Goal: Task Accomplishment & Management: Use online tool/utility

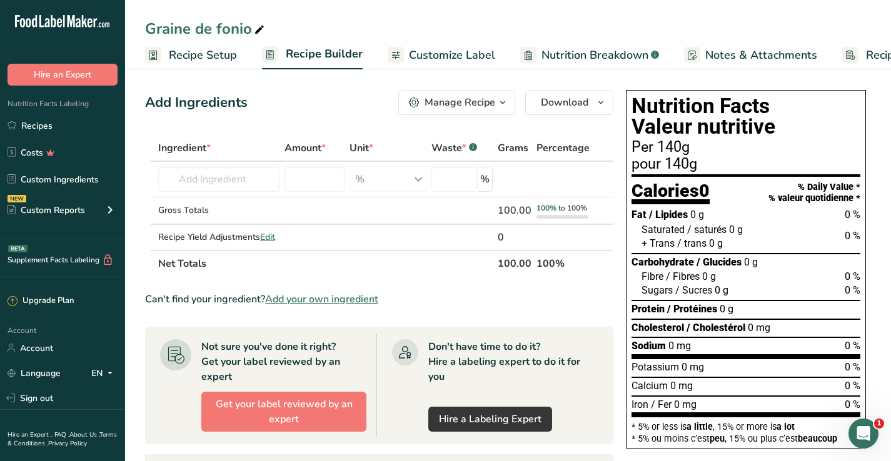
click at [304, 298] on span "Add your own ingredient" at bounding box center [321, 299] width 113 height 15
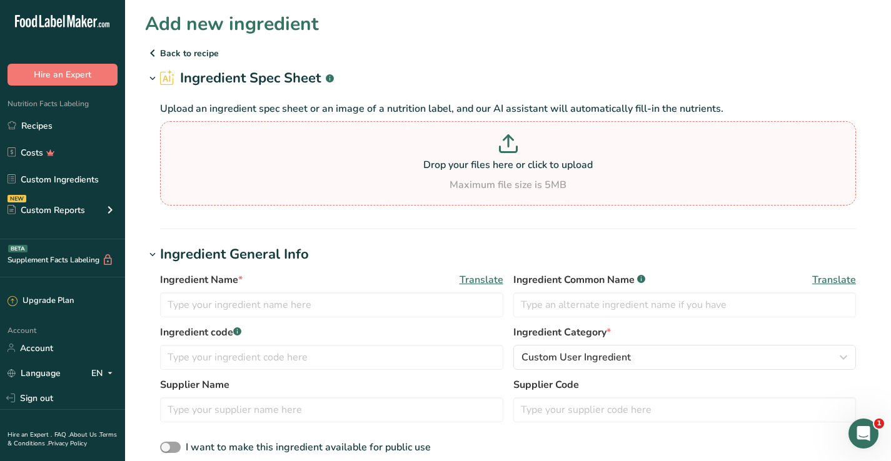
click at [520, 151] on p at bounding box center [507, 145] width 689 height 23
click at [520, 151] on input "Drop your files here or click to upload Maximum file size is 5MB" at bounding box center [508, 163] width 696 height 84
type input "C:\fakepath\fonio_blanc.paint"
click at [508, 150] on icon at bounding box center [508, 143] width 19 height 19
click at [508, 150] on input "Drop your files here or click to upload Maximum file size is 5MB" at bounding box center [508, 163] width 696 height 84
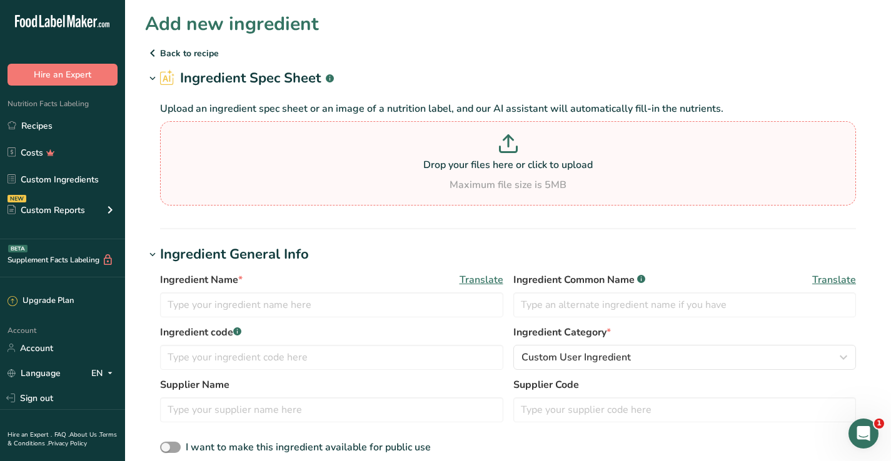
type input "C:\fakepath\fonio_blanc.jpg"
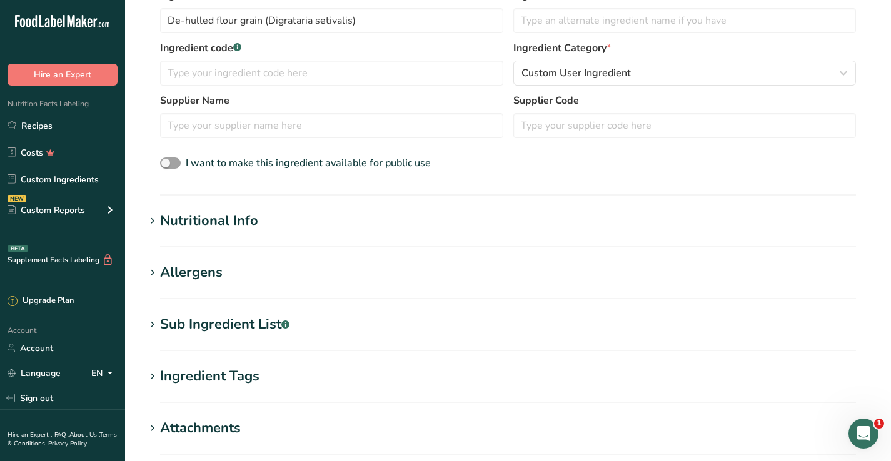
scroll to position [206, 0]
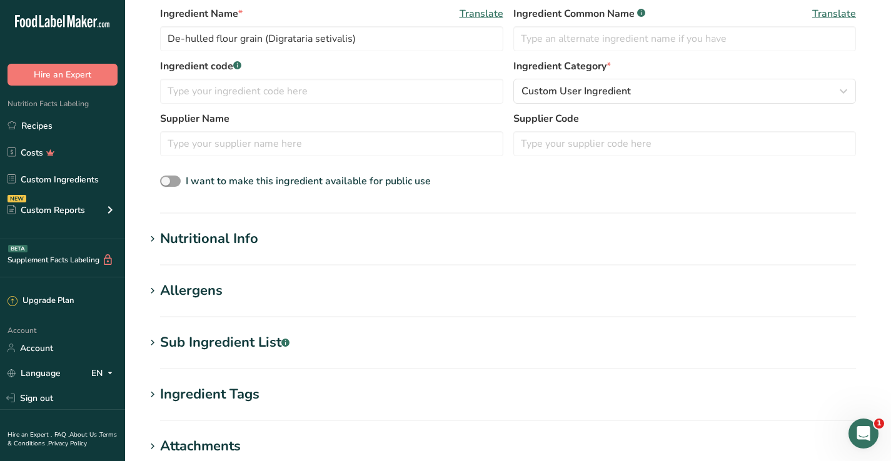
click at [155, 239] on icon at bounding box center [152, 240] width 11 height 18
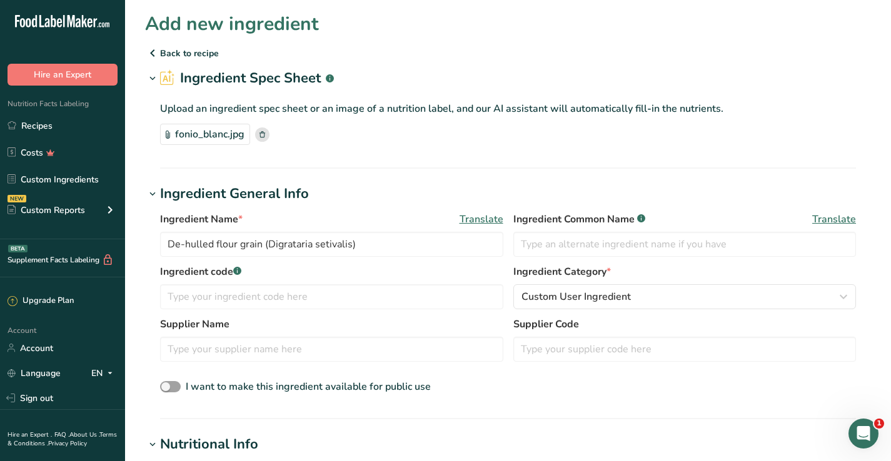
scroll to position [13, 0]
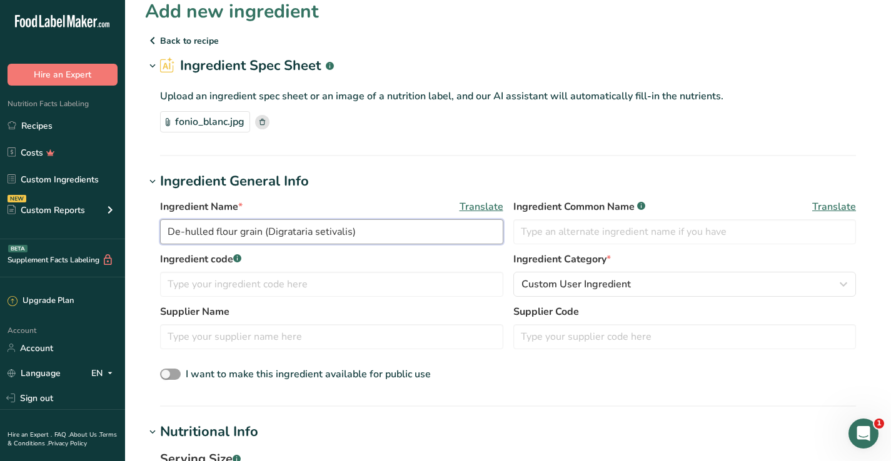
click at [232, 232] on input "De-hulled flour grain (Digrataria setivalis)" at bounding box center [331, 231] width 343 height 25
drag, startPoint x: 239, startPoint y: 229, endPoint x: 219, endPoint y: 228, distance: 20.6
click at [219, 228] on input "De-hulled flour grain (Digrataria setivalis)" at bounding box center [331, 231] width 343 height 25
drag, startPoint x: 216, startPoint y: 235, endPoint x: 142, endPoint y: 223, distance: 75.4
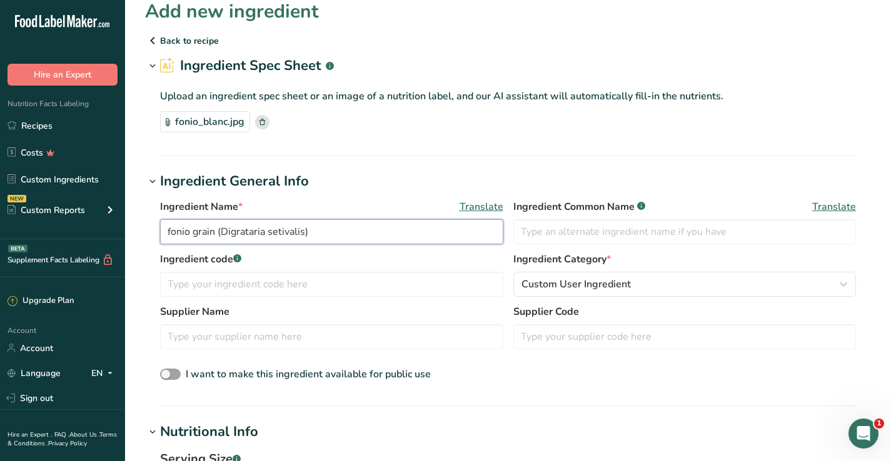
drag, startPoint x: 303, startPoint y: 234, endPoint x: 223, endPoint y: 226, distance: 80.4
click at [223, 226] on input "fonio grain (Digrataria setivalis)" at bounding box center [331, 231] width 343 height 25
click at [321, 234] on input "fonio grain (Digrataria setivalis)" at bounding box center [331, 231] width 343 height 25
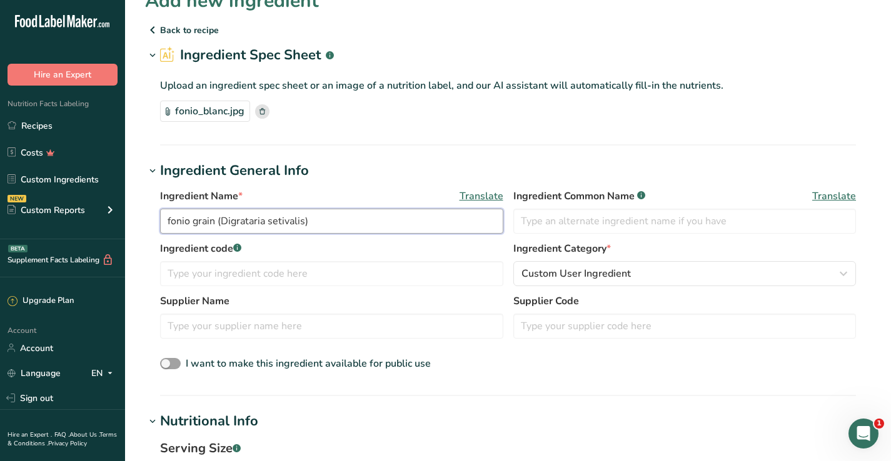
scroll to position [29, 0]
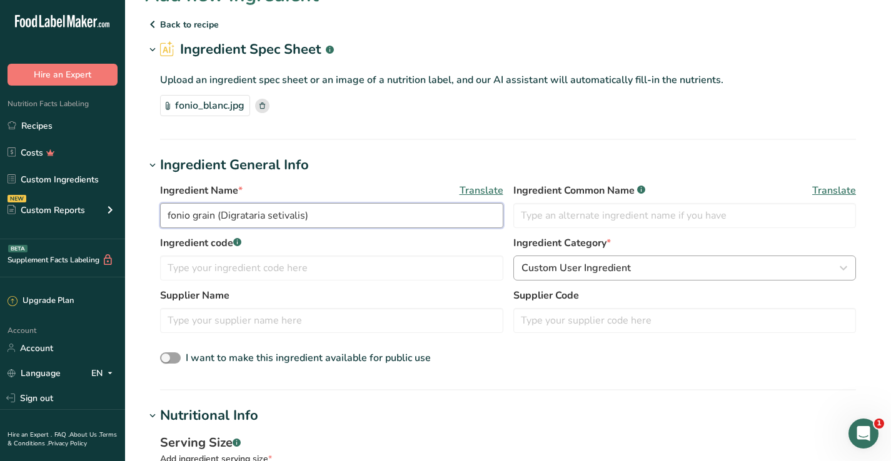
type input "fonio grain (Digrataria setivalis)"
click at [608, 268] on span "Custom User Ingredient" at bounding box center [575, 268] width 109 height 15
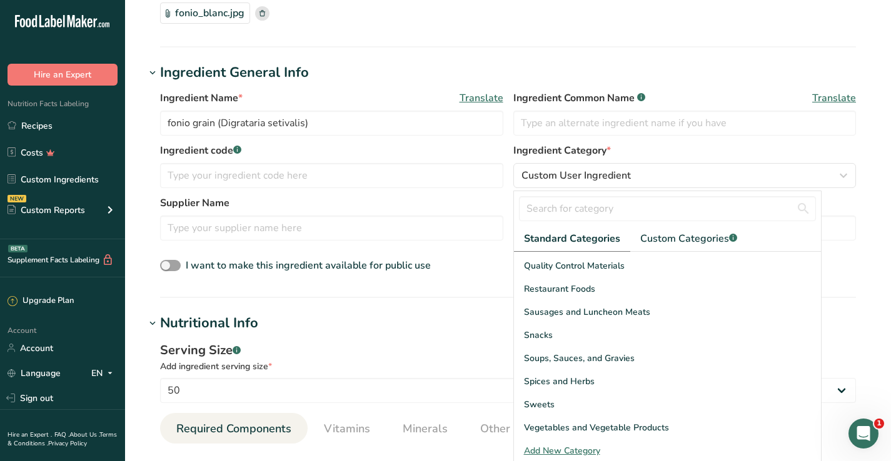
scroll to position [142, 0]
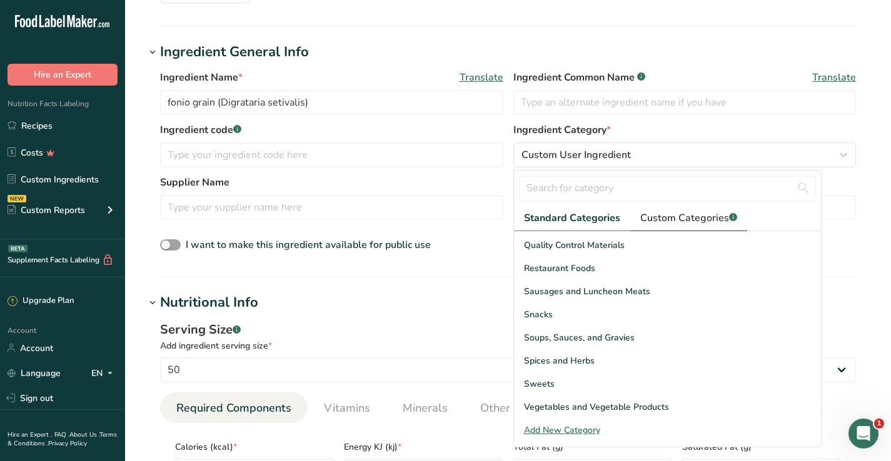
click at [673, 212] on span "Custom Categories .a-a{fill:#347362;}.b-a{fill:#fff;}" at bounding box center [688, 218] width 97 height 15
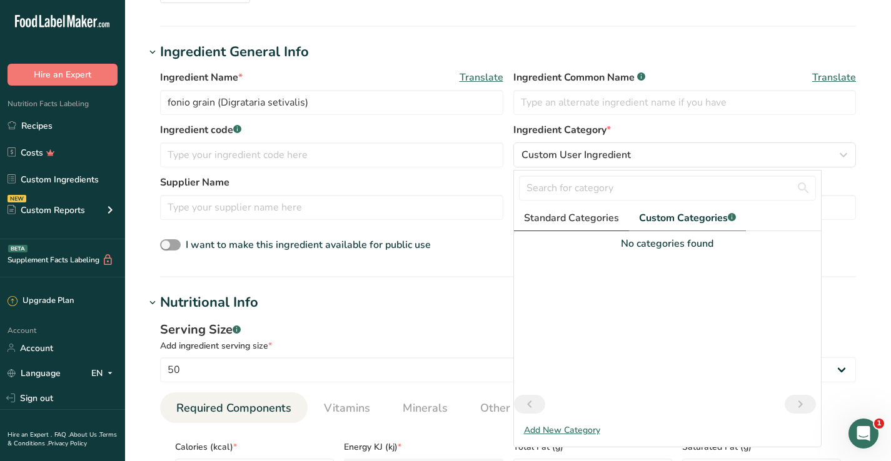
click at [597, 219] on span "Standard Categories" at bounding box center [571, 218] width 95 height 15
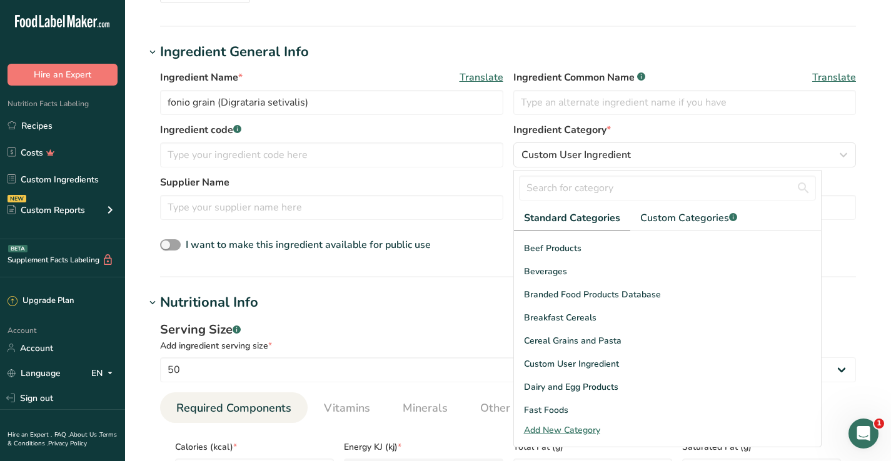
scroll to position [63, 0]
click at [591, 344] on span "Cereal Grains and Pasta" at bounding box center [573, 341] width 98 height 13
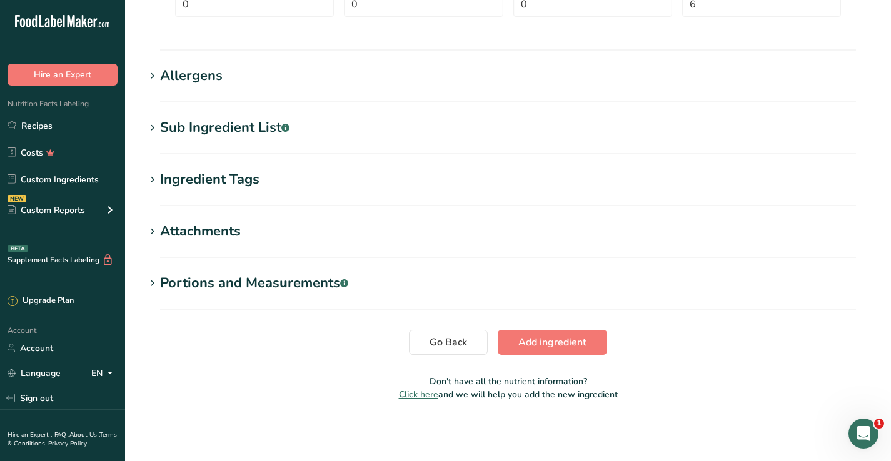
scroll to position [710, 0]
click at [530, 338] on span "Add ingredient" at bounding box center [552, 342] width 68 height 15
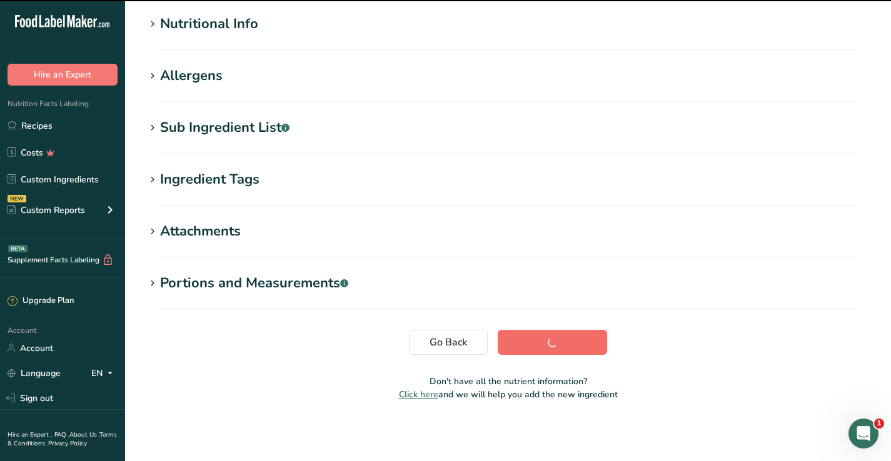
scroll to position [158, 0]
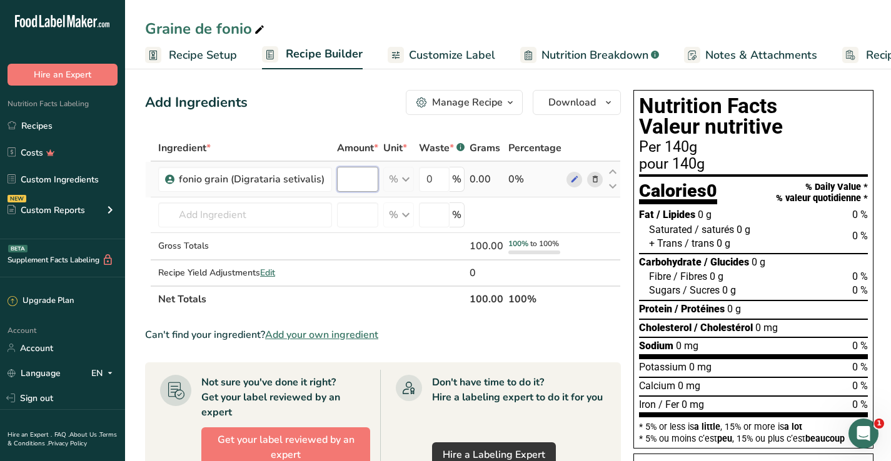
click at [349, 169] on input "number" at bounding box center [357, 179] width 41 height 25
type input "0"
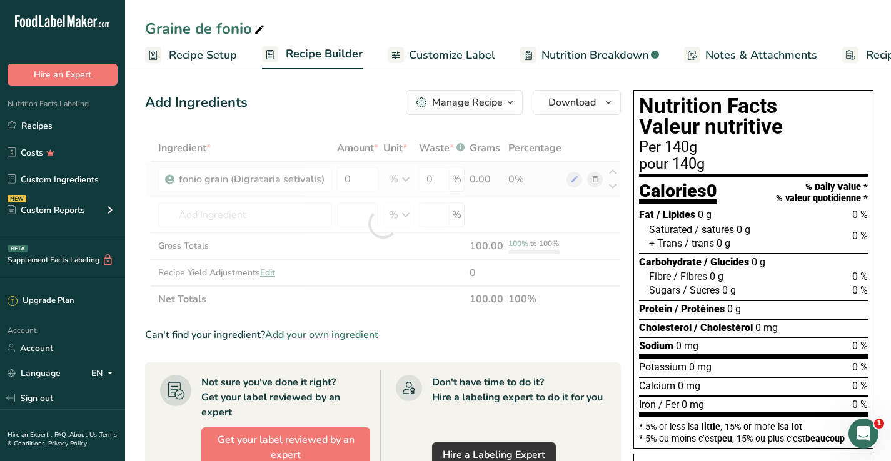
click at [400, 174] on div "Ingredient * Amount * Unit * Waste * .a-a{fill:#347362;}.b-a{fill:#fff;} Grams …" at bounding box center [383, 224] width 476 height 178
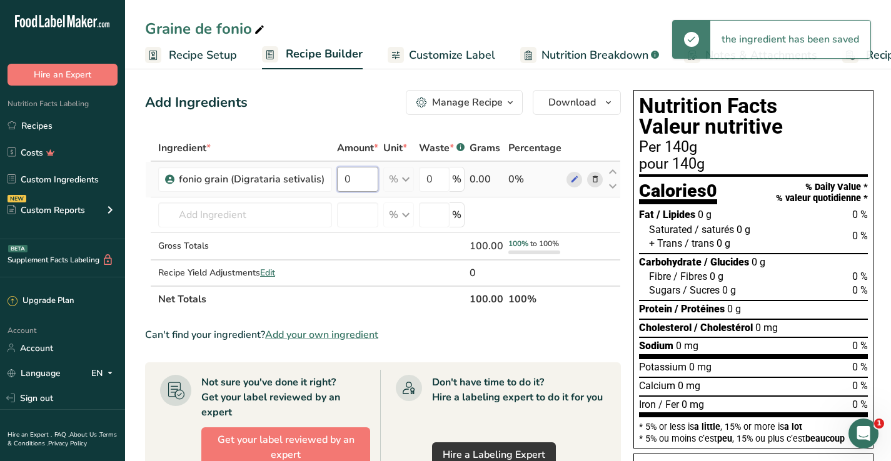
click at [356, 181] on input "0" at bounding box center [357, 179] width 41 height 25
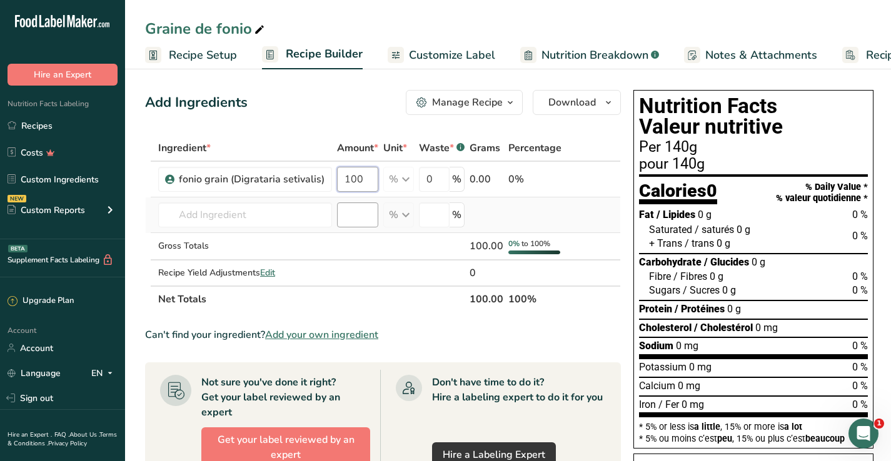
type input "100"
click at [349, 220] on div "Ingredient * Amount * Unit * Waste * .a-a{fill:#347362;}.b-a{fill:#fff;} Grams …" at bounding box center [383, 224] width 476 height 178
click at [207, 63] on span "Recipe Setup" at bounding box center [203, 55] width 68 height 17
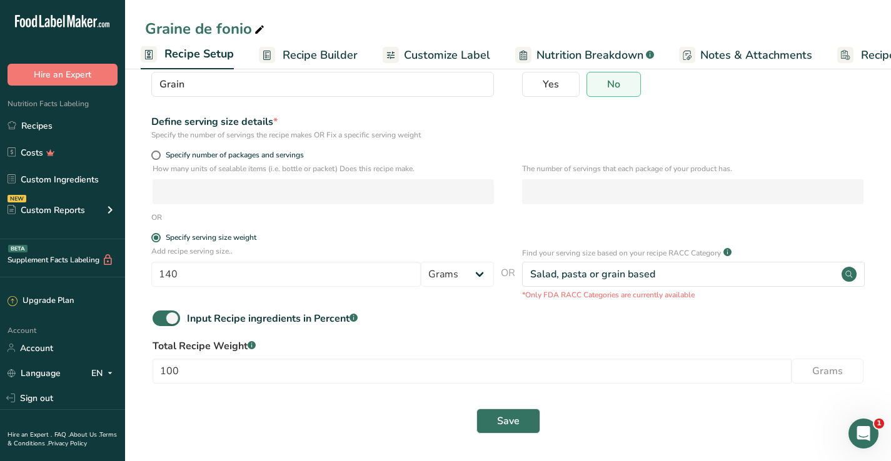
scroll to position [111, 0]
click at [294, 286] on input "140" at bounding box center [285, 275] width 269 height 25
type input "100"
click at [513, 419] on span "Save" at bounding box center [508, 421] width 23 height 15
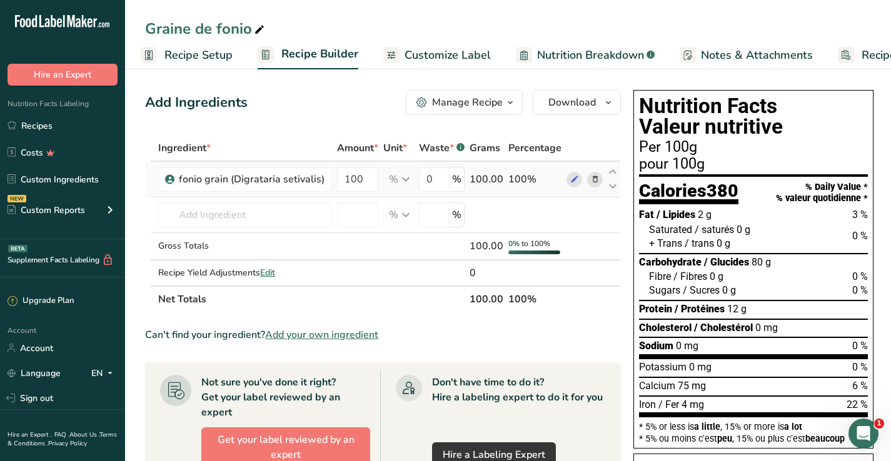
click at [399, 180] on div "% Weight Units g kg mg See more Volume Units l Volume units require a density c…" at bounding box center [398, 179] width 31 height 25
click at [364, 181] on input "100" at bounding box center [357, 179] width 41 height 25
click at [589, 183] on div "Ingredient * Amount * Unit * Waste * .a-a{fill:#347362;}.b-a{fill:#fff;} Grams …" at bounding box center [383, 224] width 476 height 178
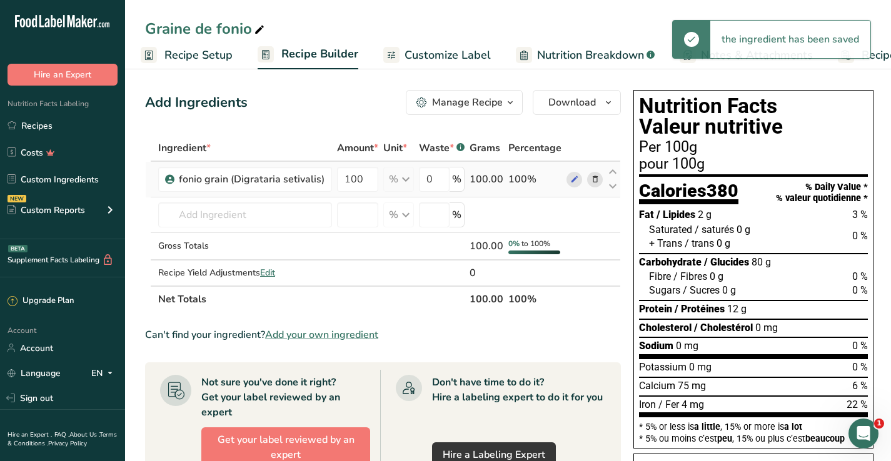
click at [593, 178] on icon at bounding box center [595, 179] width 9 height 13
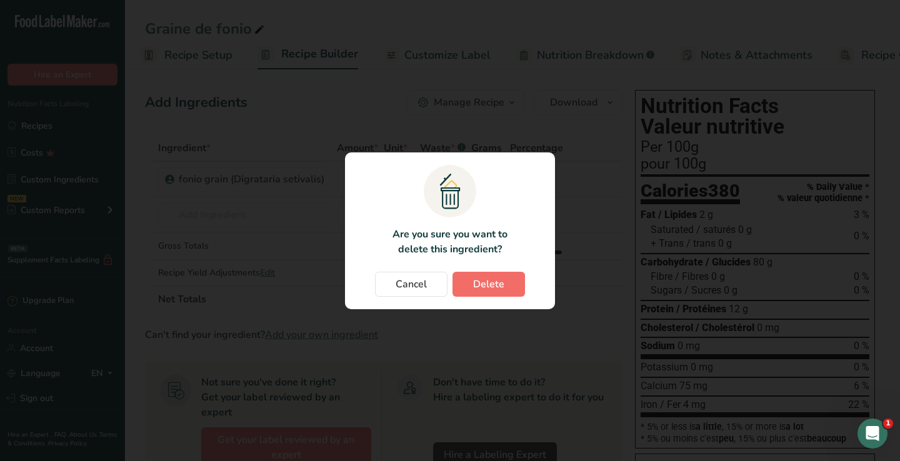
click at [494, 287] on span "Delete" at bounding box center [488, 284] width 31 height 15
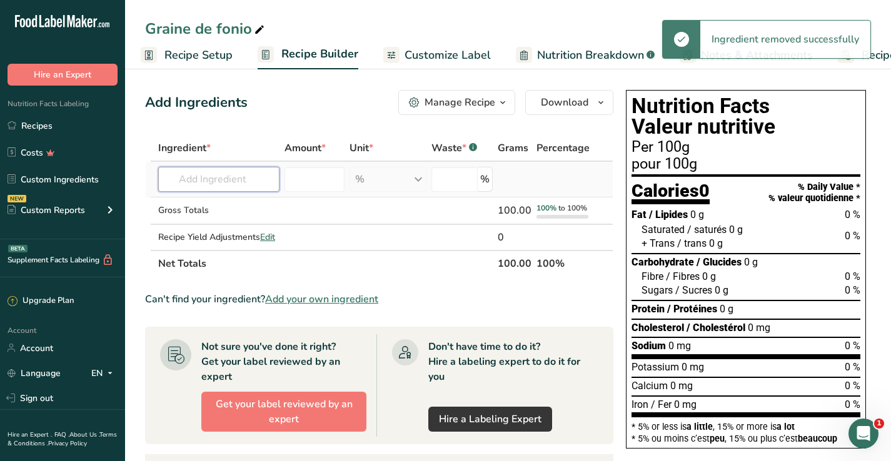
click at [221, 180] on input "text" at bounding box center [218, 179] width 121 height 25
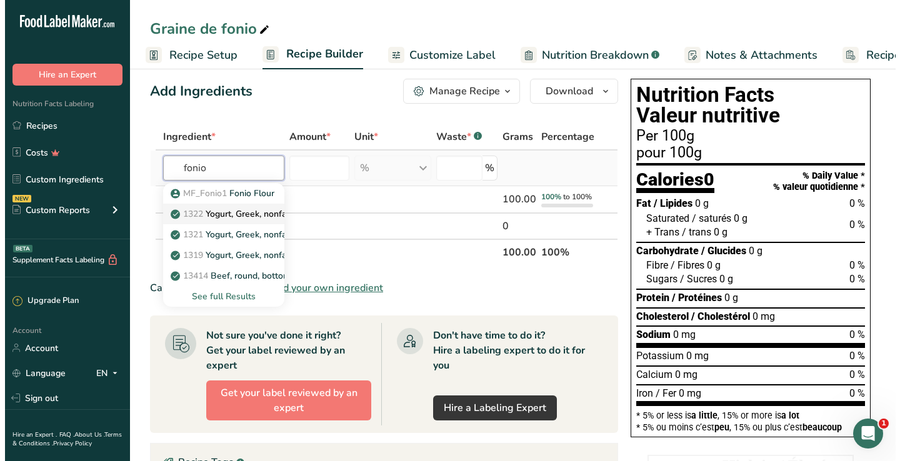
scroll to position [12, 0]
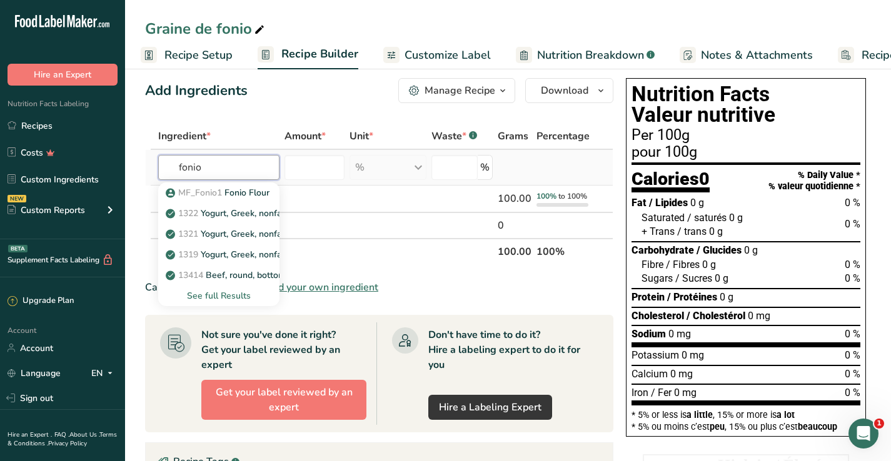
type input "fonio"
click at [230, 295] on div "See full Results" at bounding box center [218, 295] width 101 height 13
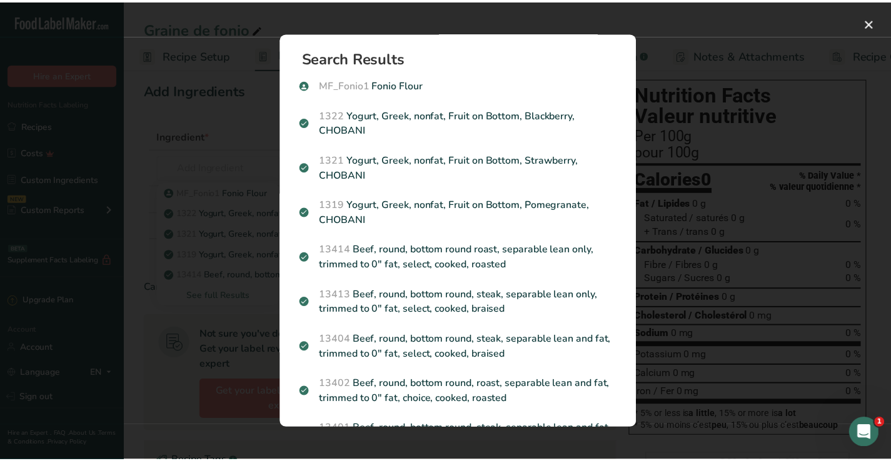
scroll to position [0, 0]
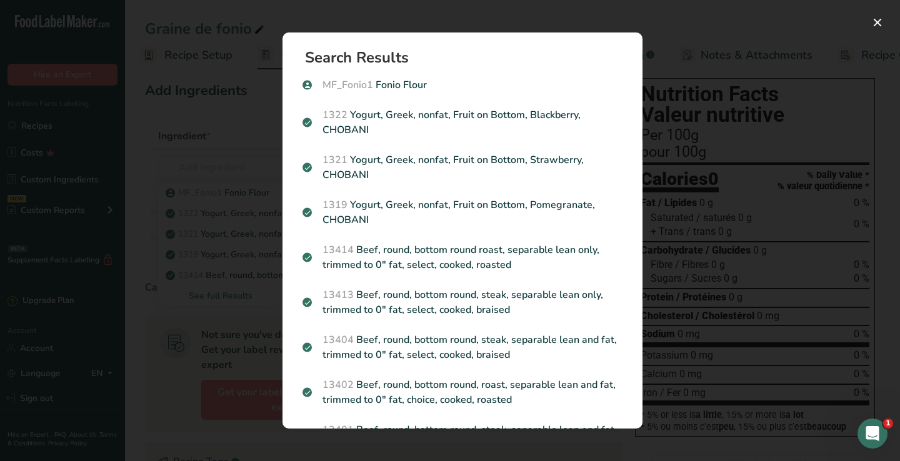
click at [238, 125] on div "Search results modal" at bounding box center [450, 230] width 900 height 461
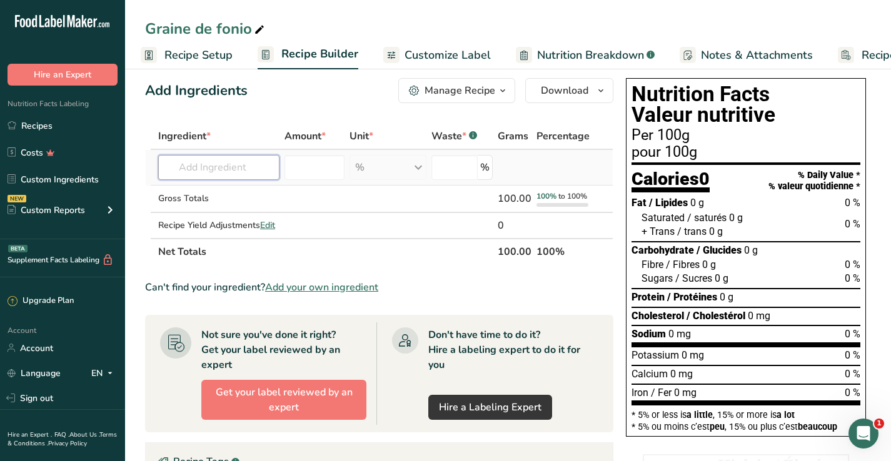
click at [219, 174] on input "text" at bounding box center [218, 167] width 121 height 25
paste input "Digrataria setivalis"
type input "Digrataria setivalis"
click at [217, 193] on p "fonio grain (Digrataria setivalis)" at bounding box center [236, 192] width 136 height 13
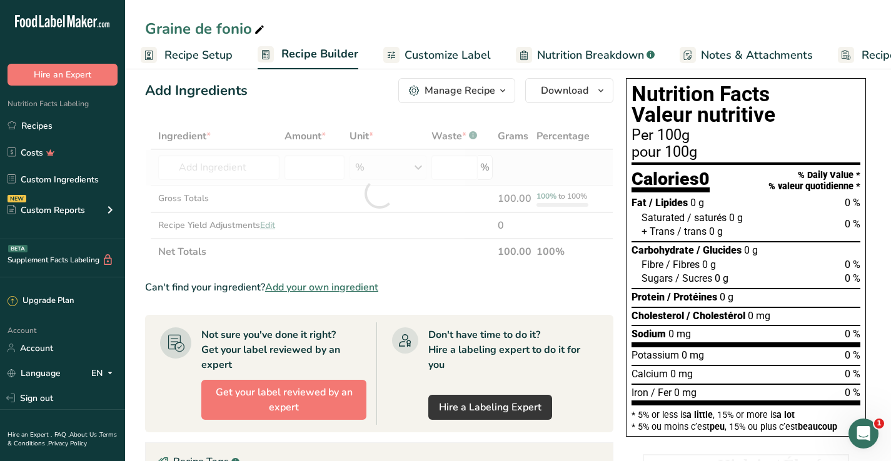
type input "fonio grain (Digrataria setivalis)"
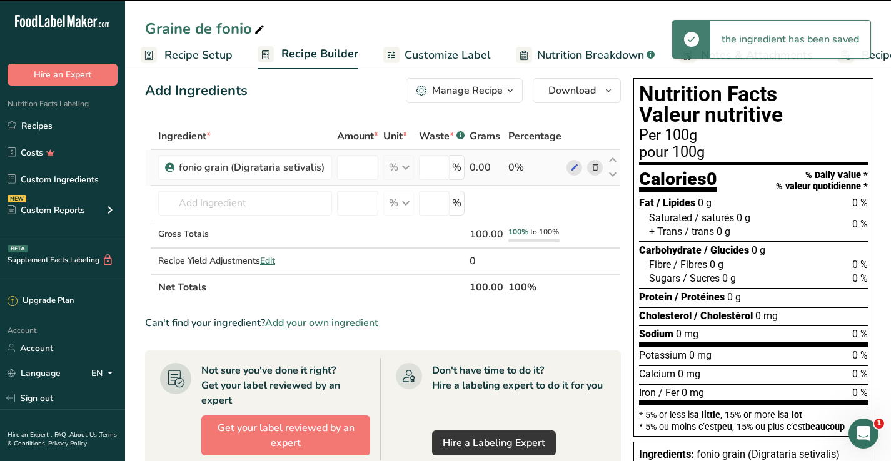
type input "0"
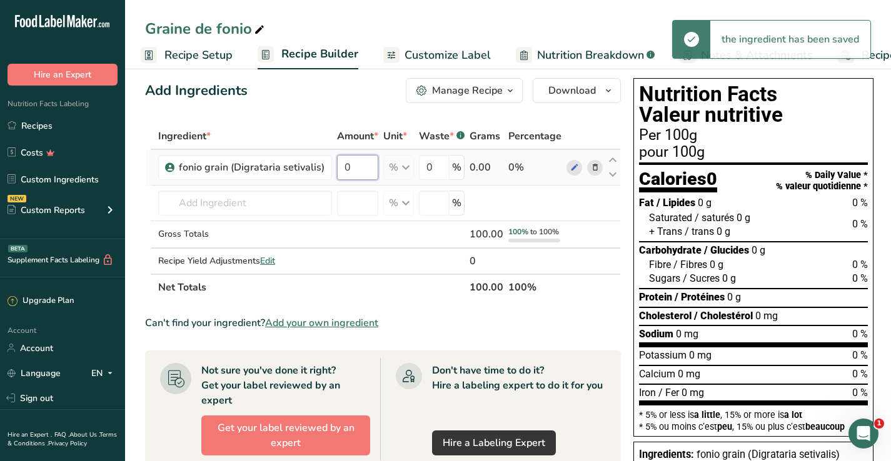
click at [354, 156] on input "0" at bounding box center [357, 167] width 41 height 25
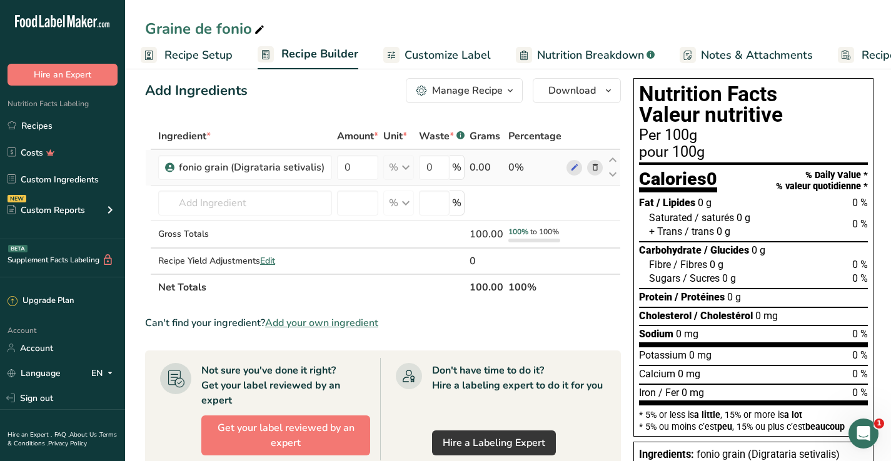
click at [403, 166] on div "Ingredient * Amount * Unit * Waste * .a-a{fill:#347362;}.b-a{fill:#fff;} Grams …" at bounding box center [383, 212] width 476 height 178
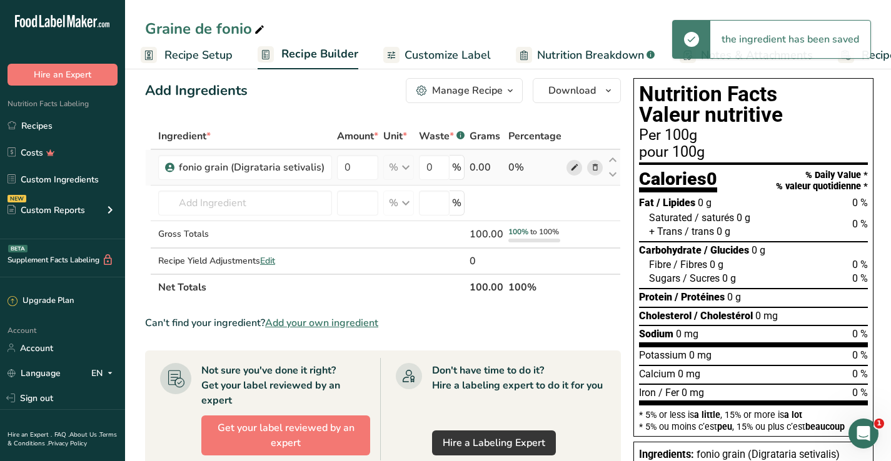
click at [570, 169] on icon at bounding box center [574, 167] width 9 height 13
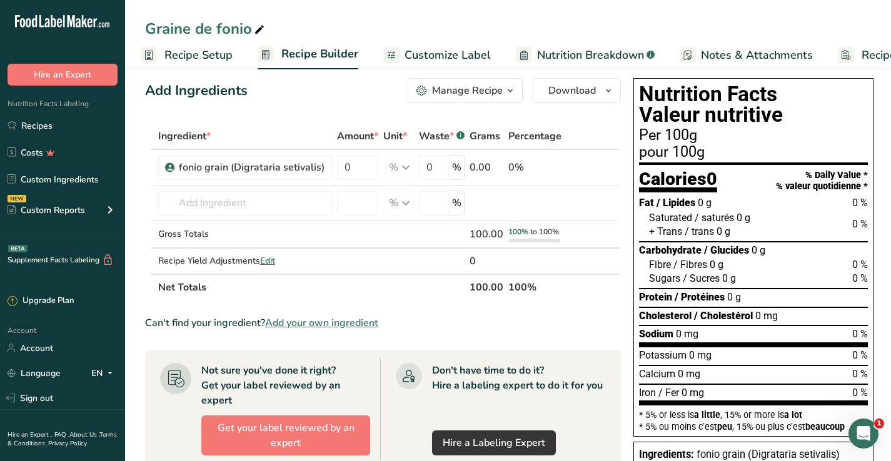
click at [296, 321] on span "Add your own ingredient" at bounding box center [321, 323] width 113 height 15
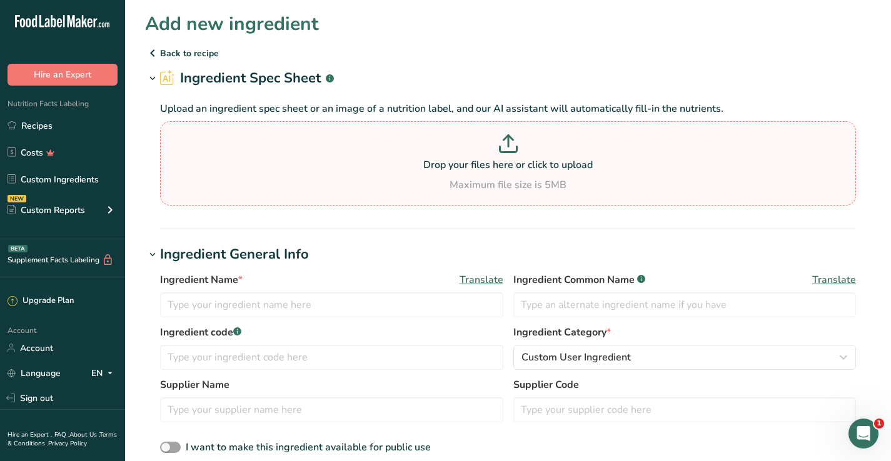
click at [501, 139] on icon at bounding box center [508, 143] width 19 height 19
click at [501, 139] on input "Drop your files here or click to upload Maximum file size is 5MB" at bounding box center [508, 163] width 696 height 84
type input "C:\fakepath\fonio2.jpg"
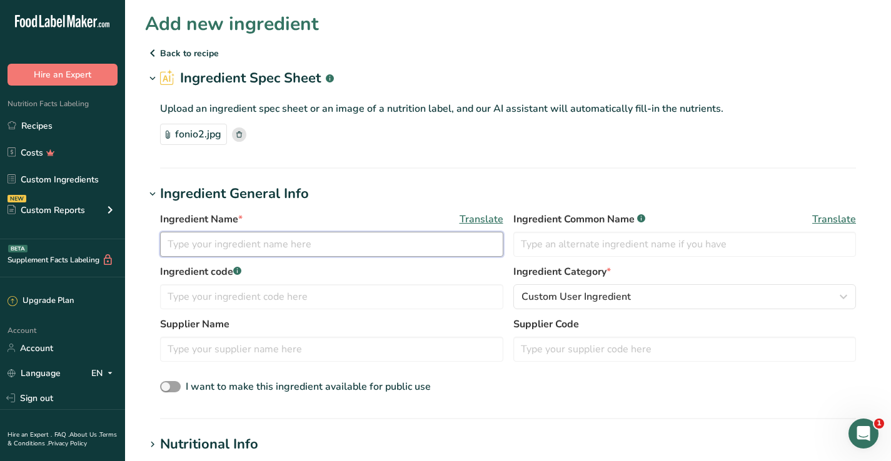
click at [388, 252] on input "text" at bounding box center [331, 244] width 343 height 25
type input "Fonio torréfié"
click at [366, 292] on input "text" at bounding box center [331, 296] width 343 height 25
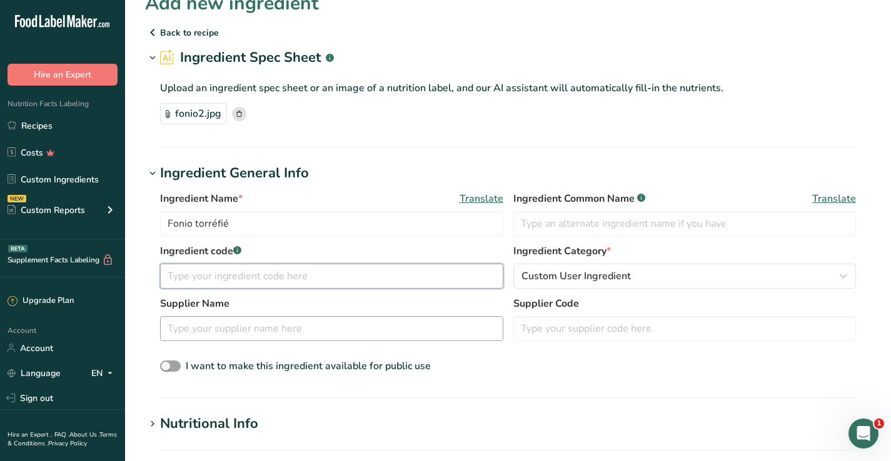
scroll to position [24, 0]
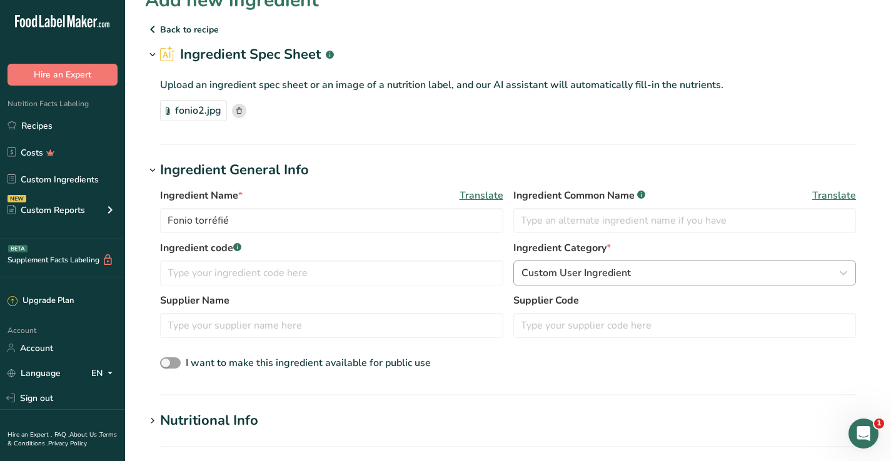
click at [636, 277] on div "Custom User Ingredient" at bounding box center [680, 273] width 319 height 15
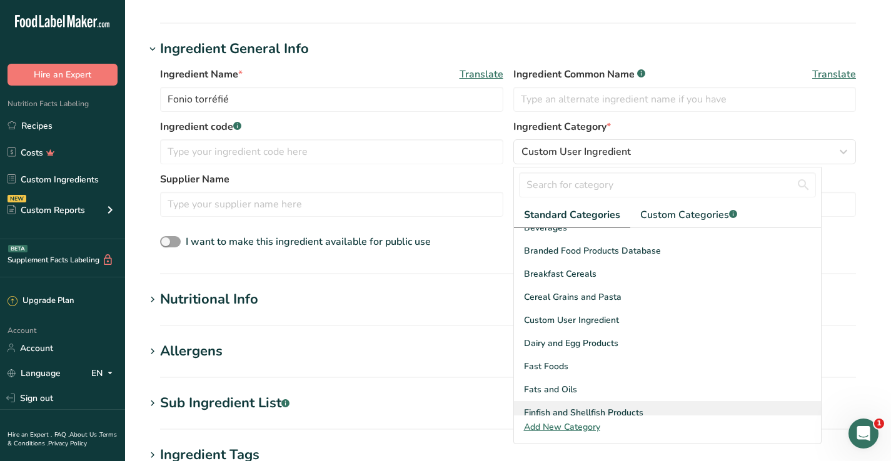
scroll to position [101, 0]
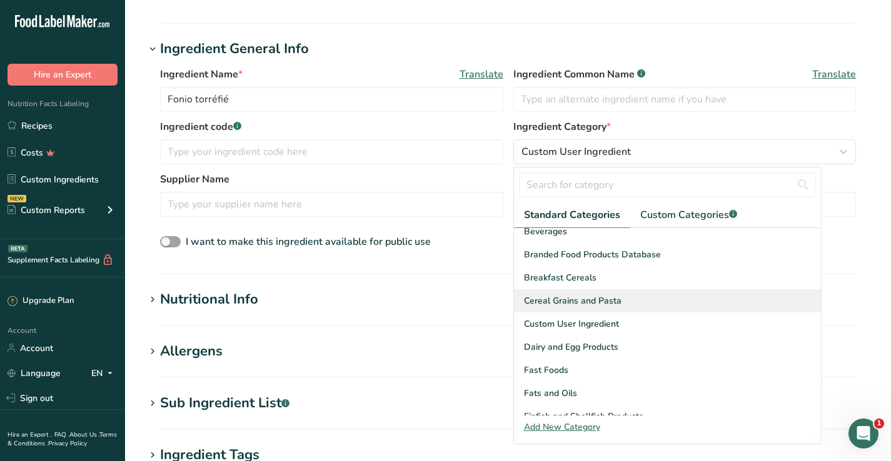
click at [609, 306] on span "Cereal Grains and Pasta" at bounding box center [573, 300] width 98 height 13
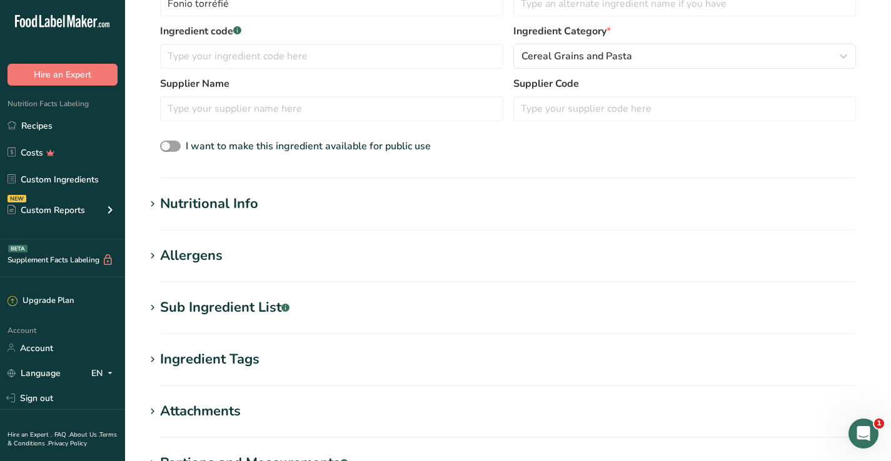
scroll to position [245, 0]
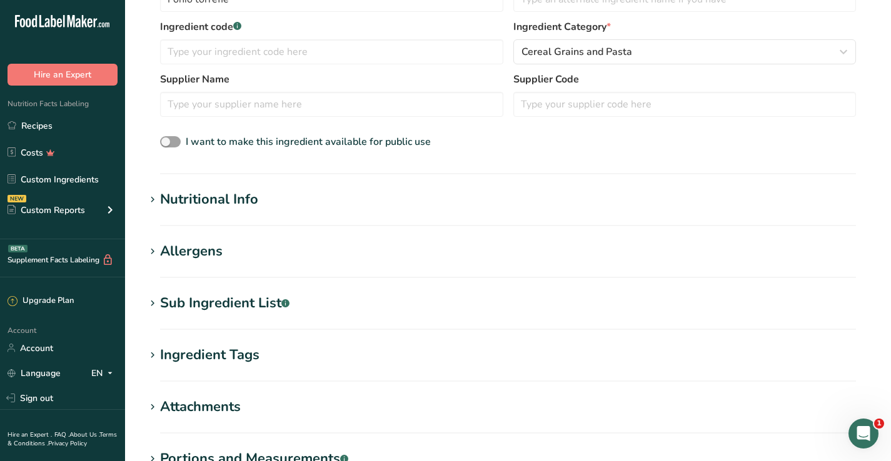
click at [183, 197] on div "Nutritional Info" at bounding box center [209, 199] width 98 height 21
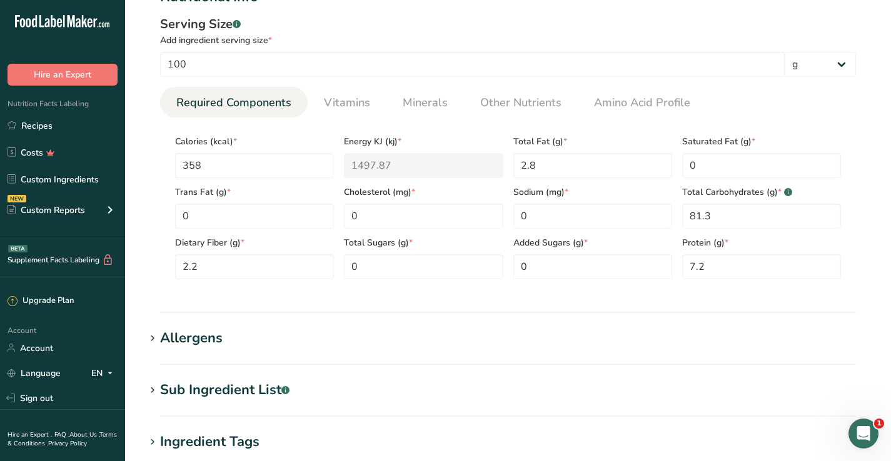
scroll to position [484, 0]
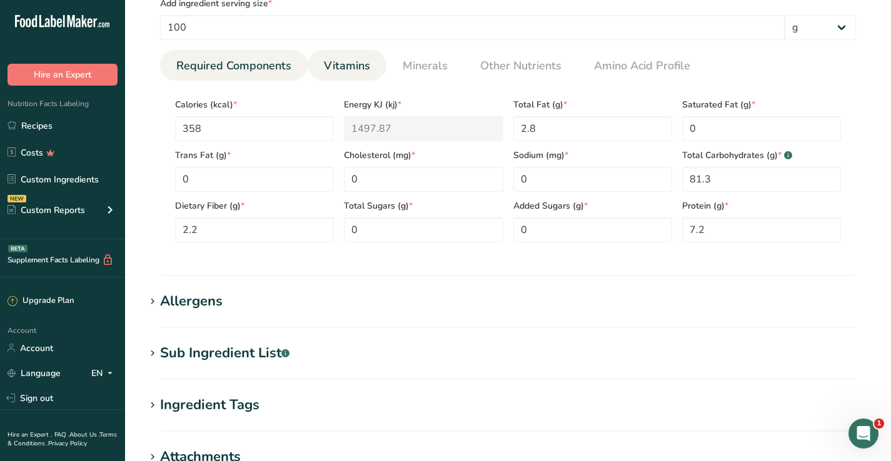
click at [344, 68] on span "Vitamins" at bounding box center [347, 66] width 46 height 17
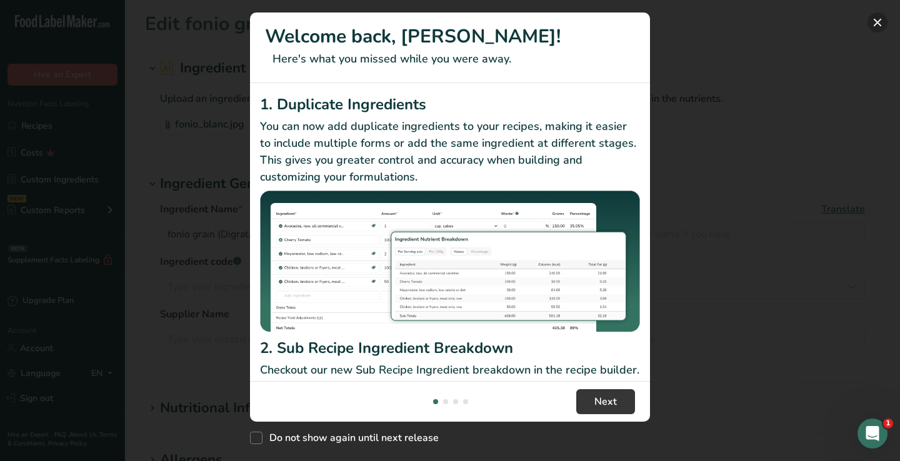
click at [879, 28] on button "New Features" at bounding box center [878, 23] width 20 height 20
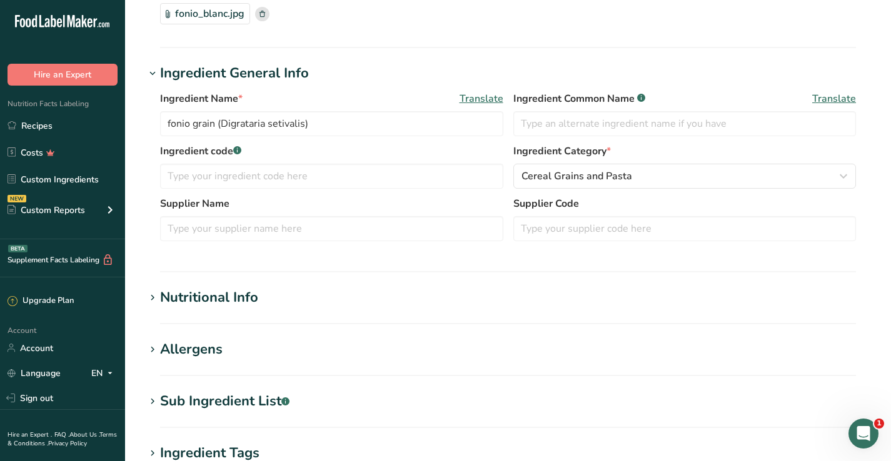
scroll to position [213, 0]
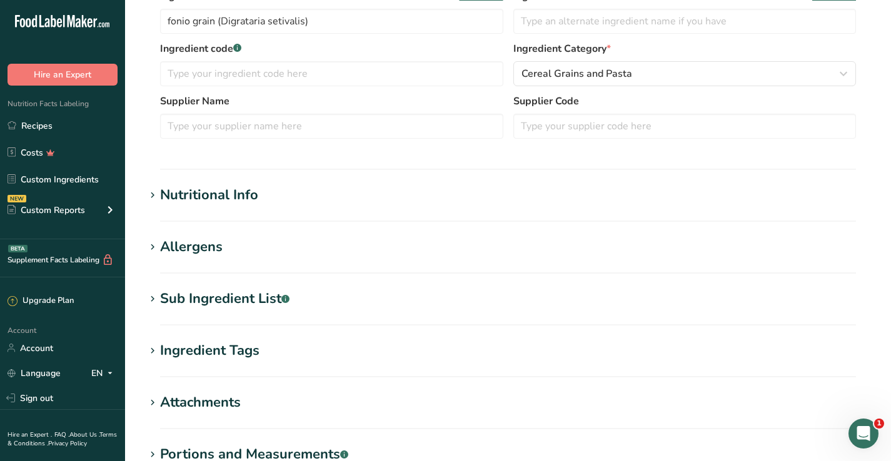
click at [446, 209] on section "Nutritional Info Serving Size .a-a{fill:#347362;}.b-a{fill:#fff;} Add ingredien…" at bounding box center [508, 203] width 726 height 37
click at [154, 204] on h1 "Nutritional Info" at bounding box center [508, 195] width 726 height 21
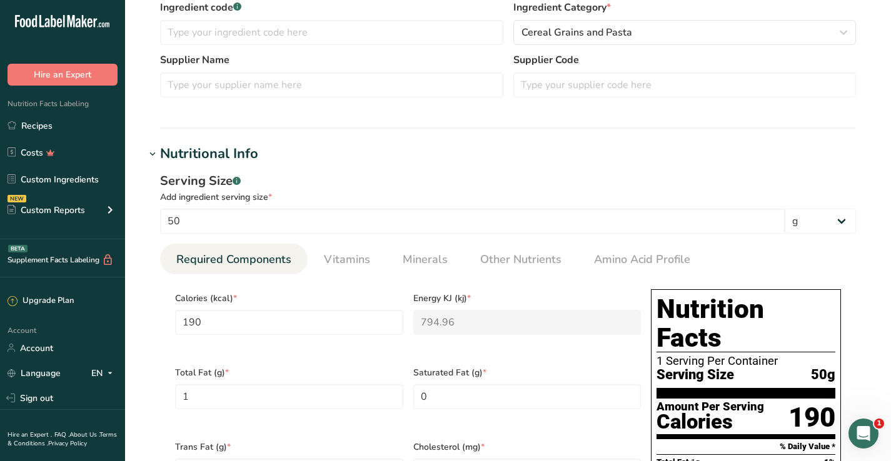
scroll to position [268, 0]
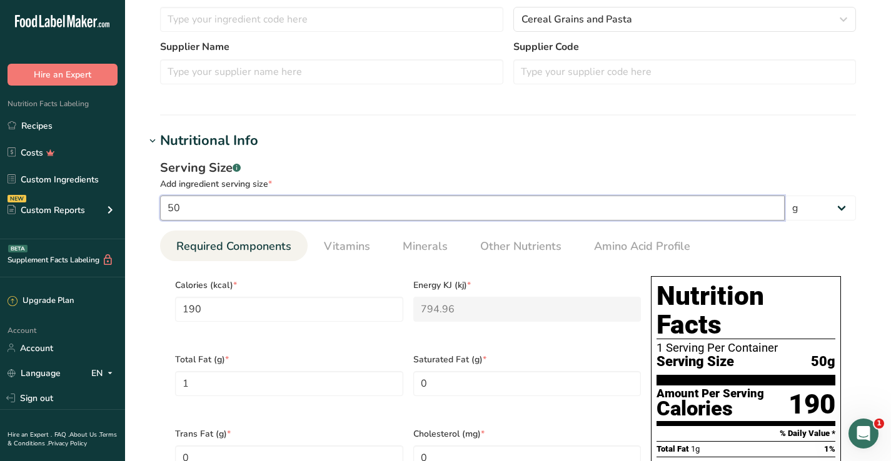
drag, startPoint x: 560, startPoint y: 219, endPoint x: 179, endPoint y: 209, distance: 380.8
click at [179, 209] on input "50" at bounding box center [472, 208] width 624 height 25
drag, startPoint x: 179, startPoint y: 209, endPoint x: 153, endPoint y: 209, distance: 26.3
click at [151, 209] on div "Serving Size .a-a{fill:#347362;}.b-a{fill:#fff;} Add ingredient serving size * …" at bounding box center [508, 442] width 726 height 583
type input "1"
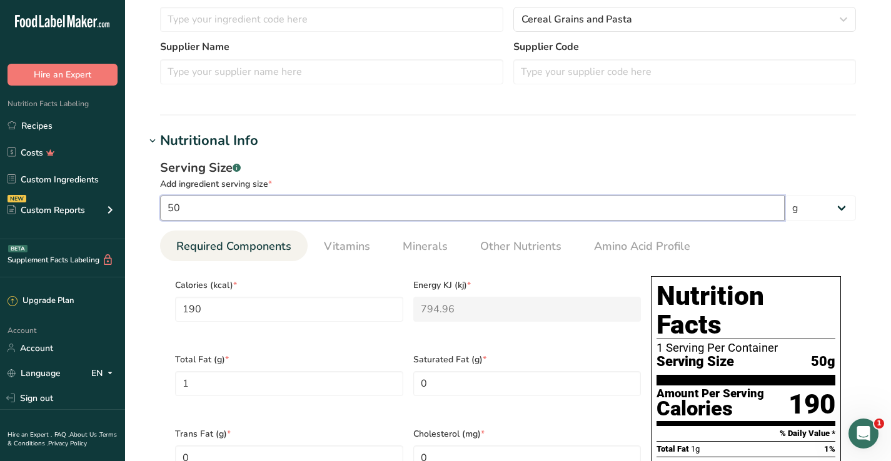
type input "3.8"
type KJ "15.8992"
type Fat "0.02"
type input "0.04"
type Carbohydrates "0.8"
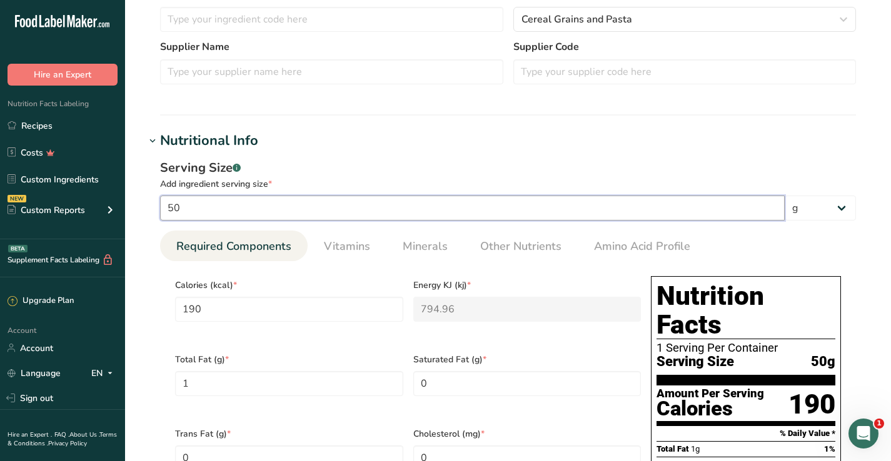
type input "0.12"
type input "19"
type input "72.2"
type KJ "302.0848"
type Fat "0.38"
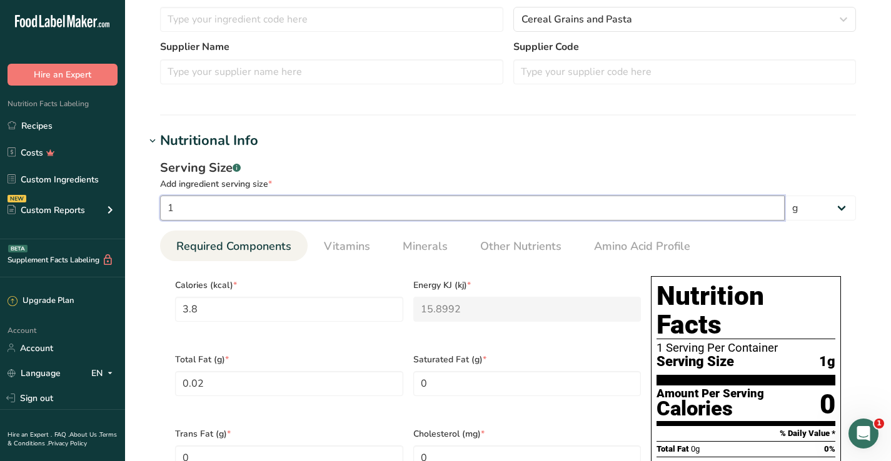
type input "0.76"
type Carbohydrates "15.2"
type input "2.28"
type input "199"
type input "756.2"
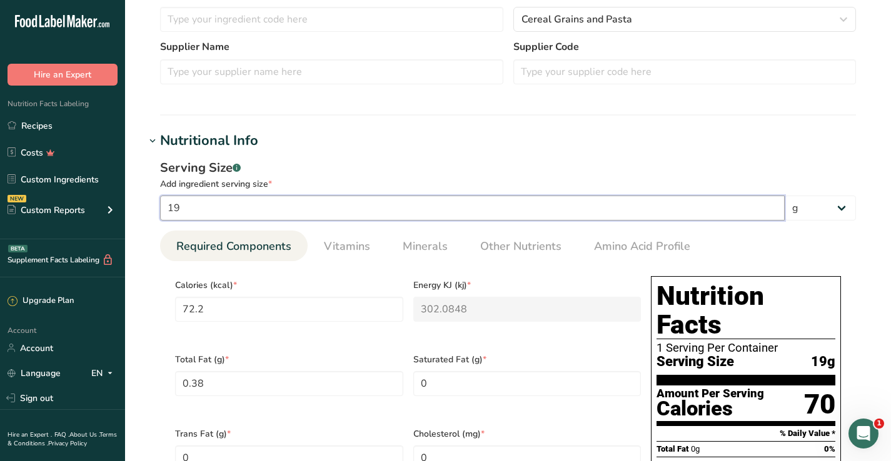
type KJ "3163.9408"
type Fat "3.98"
type input "7.96"
type Carbohydrates "159.2"
type input "23.88"
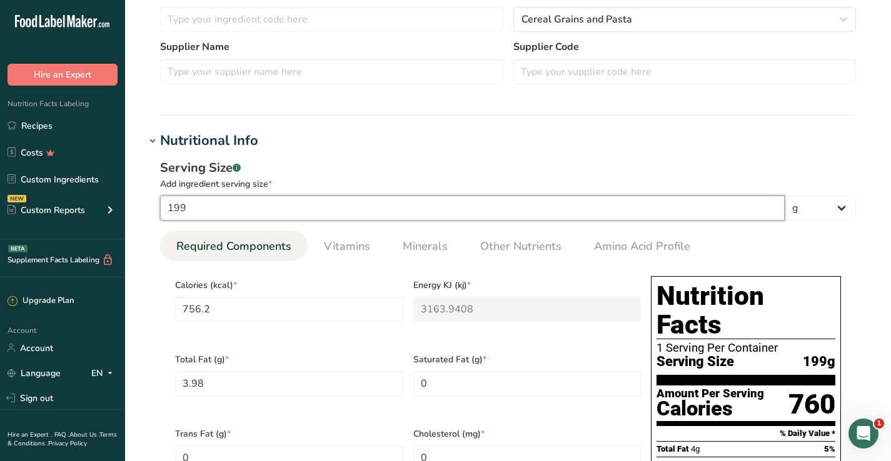
type input "19"
type input "72.2"
type KJ "302.0848"
type Fat "0.38"
type input "0.76"
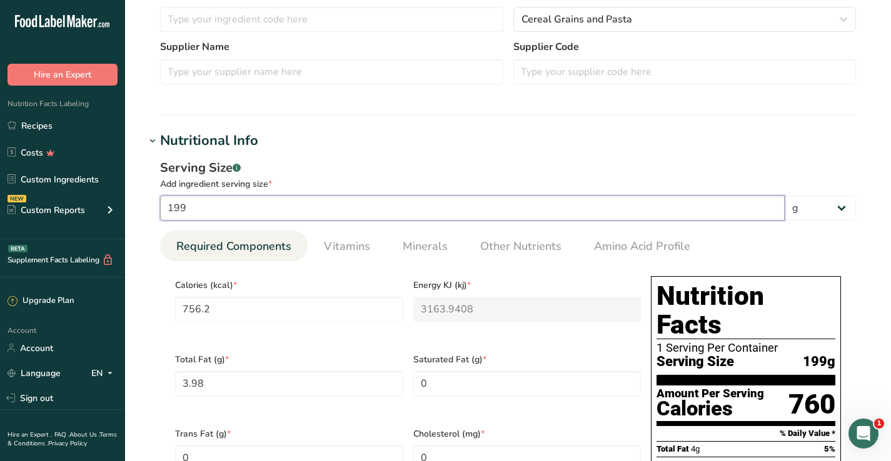
type Carbohydrates "15.2"
type input "2.28"
type input "1"
type input "3.8"
type KJ "15.8992"
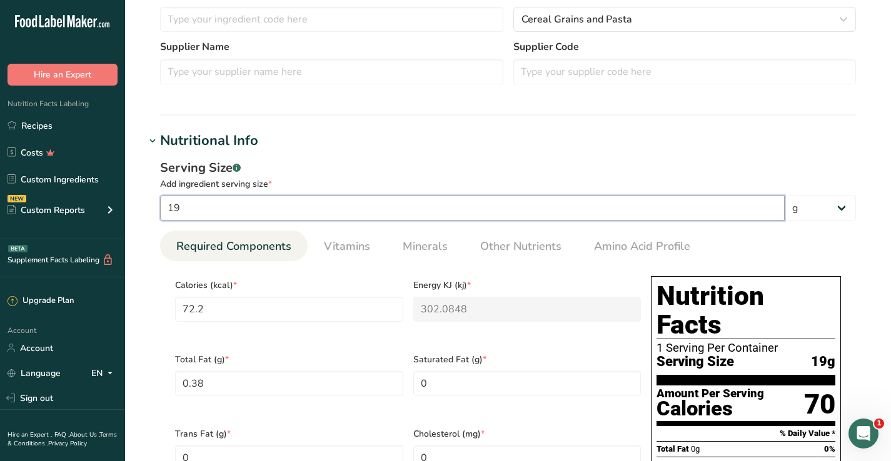
type Fat "0.02"
type input "0.04"
type Carbohydrates "0.8"
type input "0.12"
type input "10"
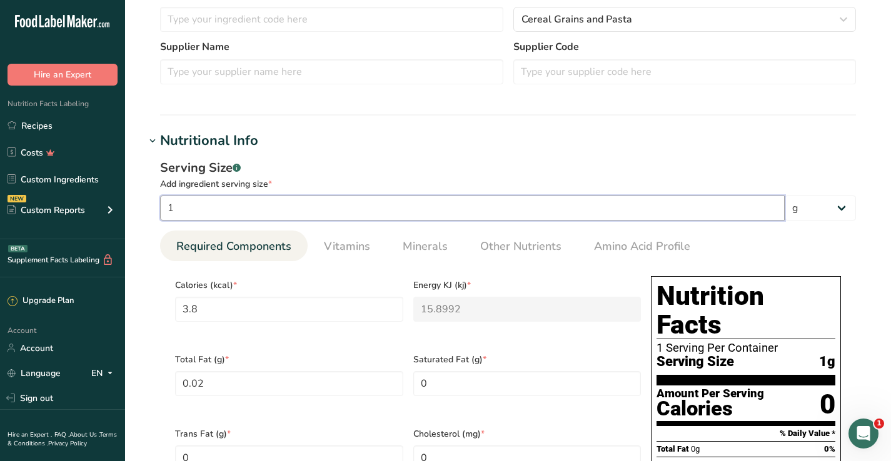
type input "38"
type KJ "158.992"
type Fat "0.2"
type input "0.4"
type Carbohydrates "8"
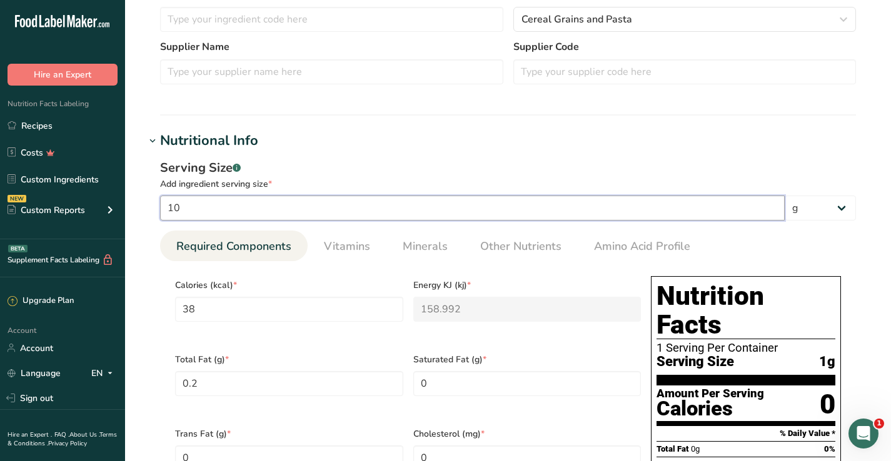
type input "1.2"
type input "100"
type input "380"
type KJ "1589.92"
type Fat "2"
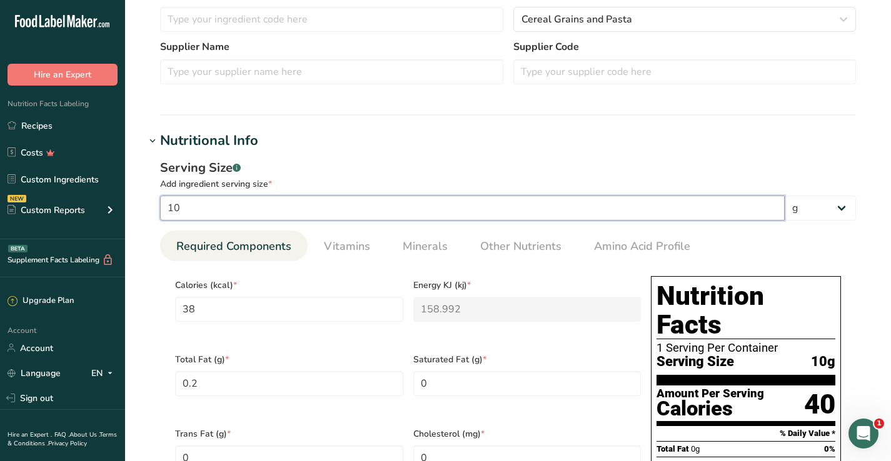
type input "4"
type Carbohydrates "80"
type input "12"
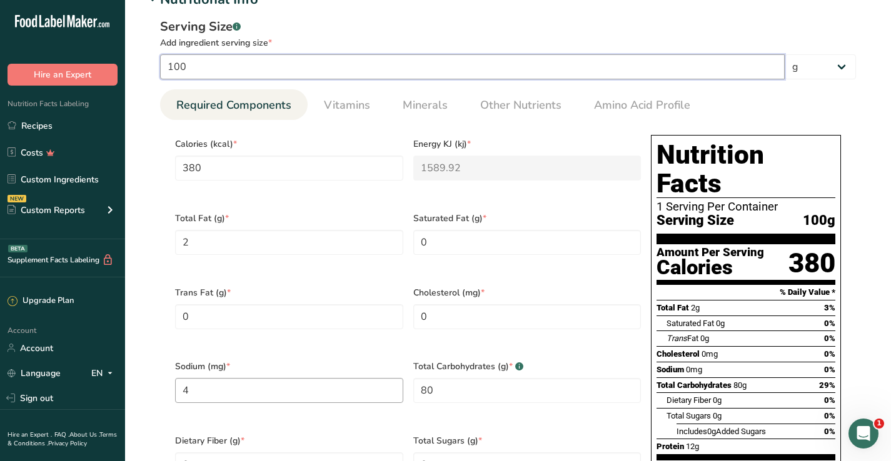
scroll to position [408, 0]
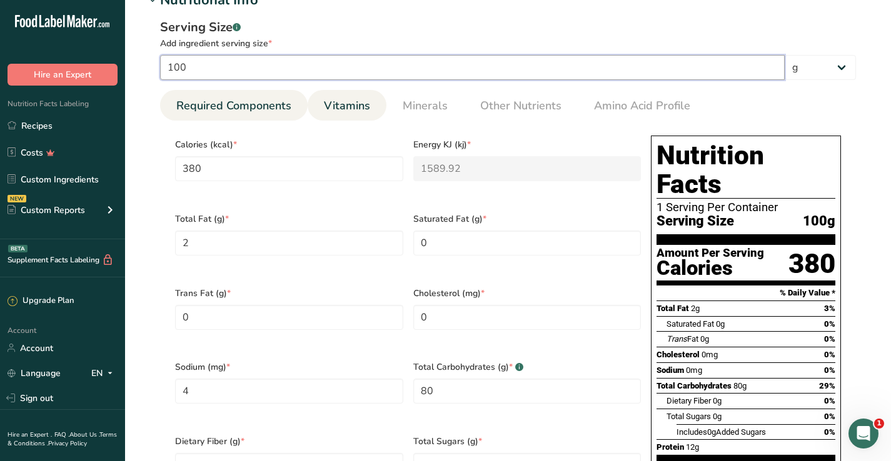
type input "100"
click at [356, 119] on link "Vitamins" at bounding box center [347, 106] width 56 height 32
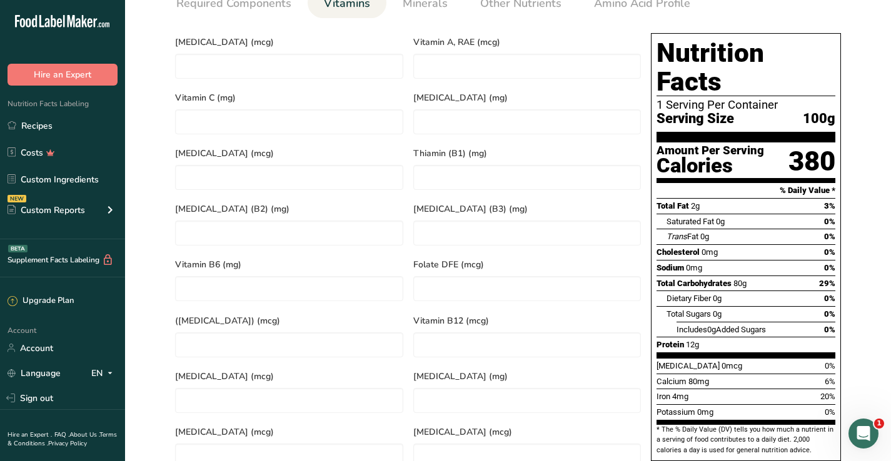
scroll to position [524, 0]
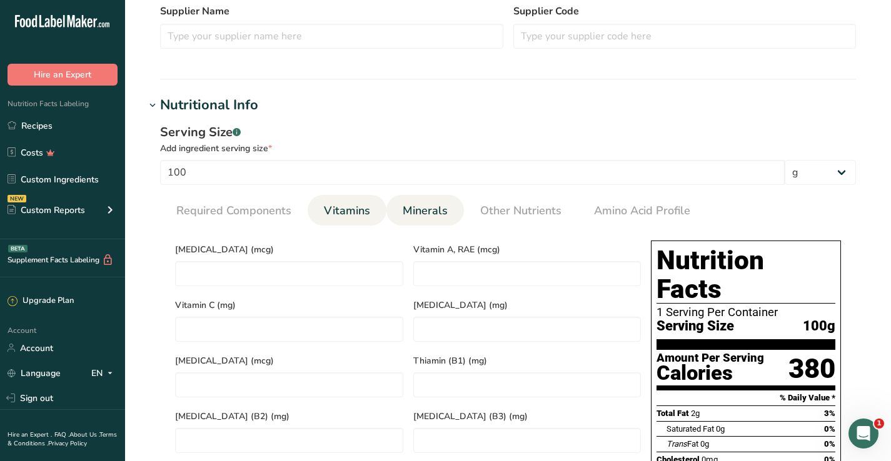
click at [426, 211] on span "Minerals" at bounding box center [425, 211] width 45 height 17
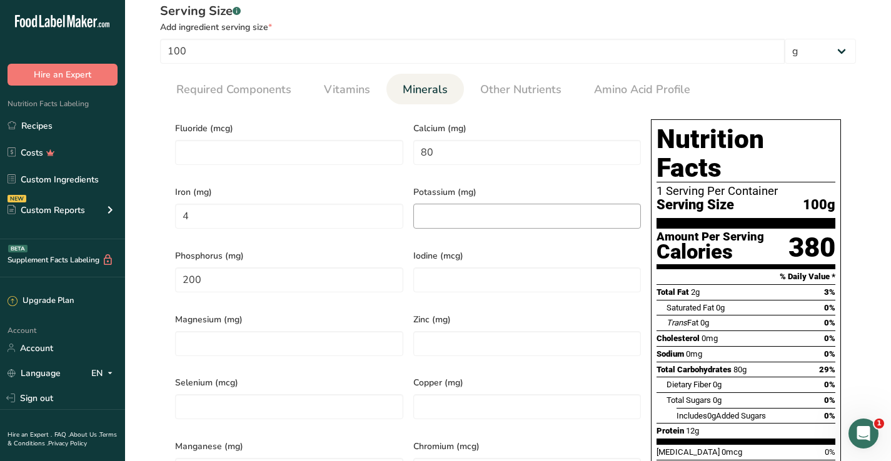
scroll to position [424, 0]
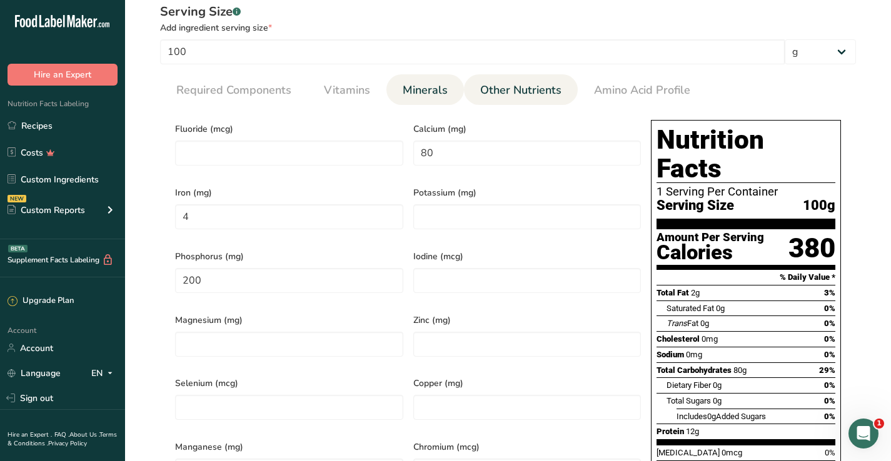
click at [515, 93] on span "Other Nutrients" at bounding box center [520, 90] width 81 height 17
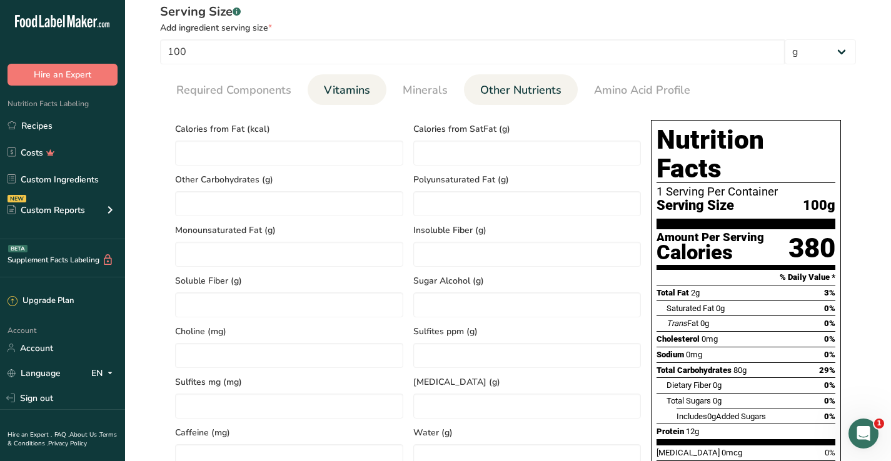
click at [359, 81] on link "Vitamins" at bounding box center [347, 90] width 56 height 32
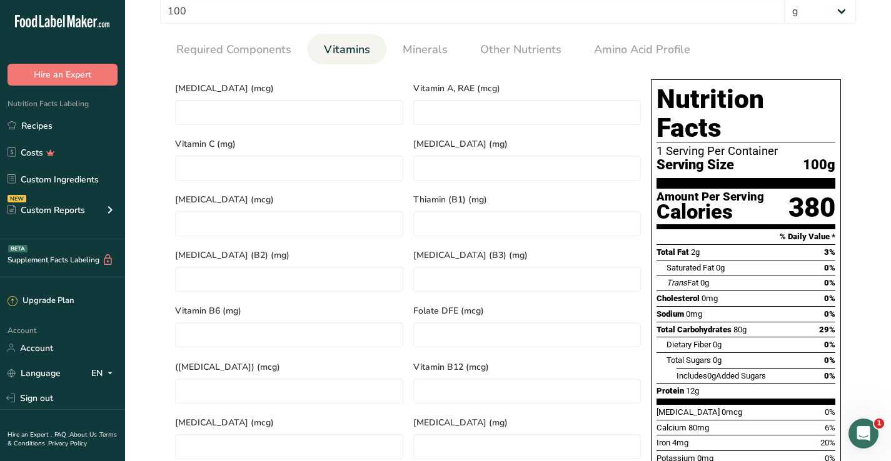
scroll to position [483, 0]
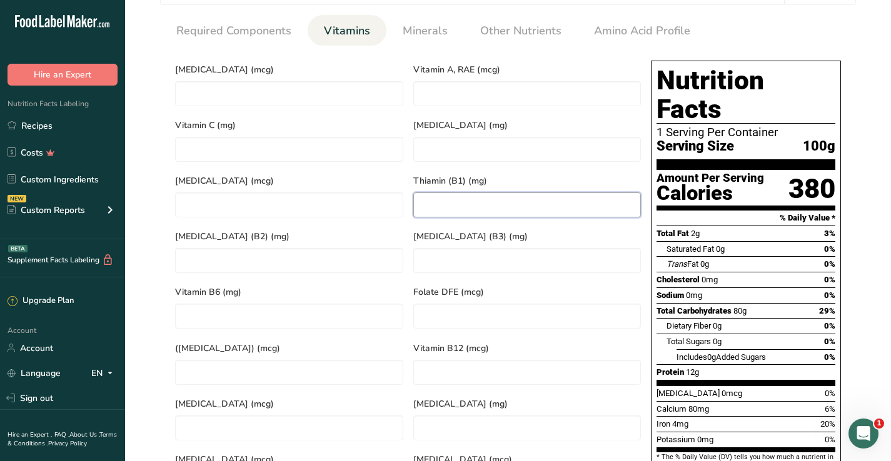
click at [426, 197] on \(B1\) "number" at bounding box center [527, 205] width 228 height 25
type \(B1\) "0.15"
click at [479, 251] on \(B3\) "number" at bounding box center [527, 260] width 228 height 25
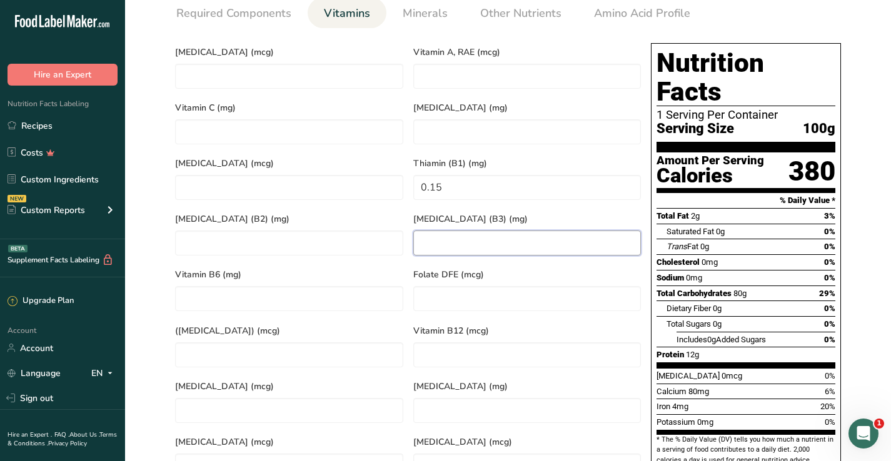
scroll to position [346, 0]
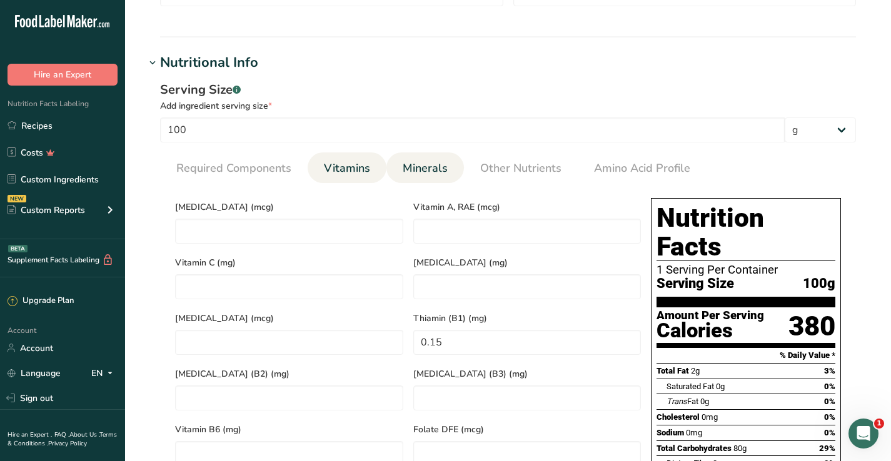
click at [419, 159] on link "Minerals" at bounding box center [425, 169] width 55 height 32
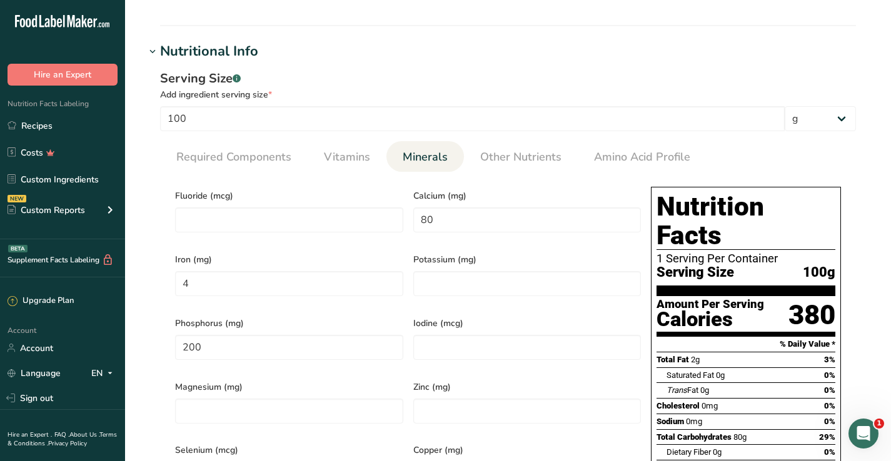
scroll to position [361, 0]
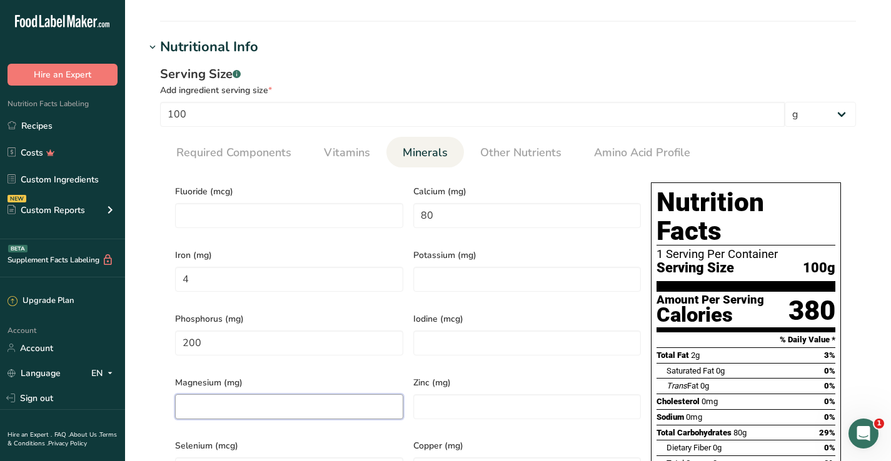
click at [353, 394] on input "number" at bounding box center [289, 406] width 228 height 25
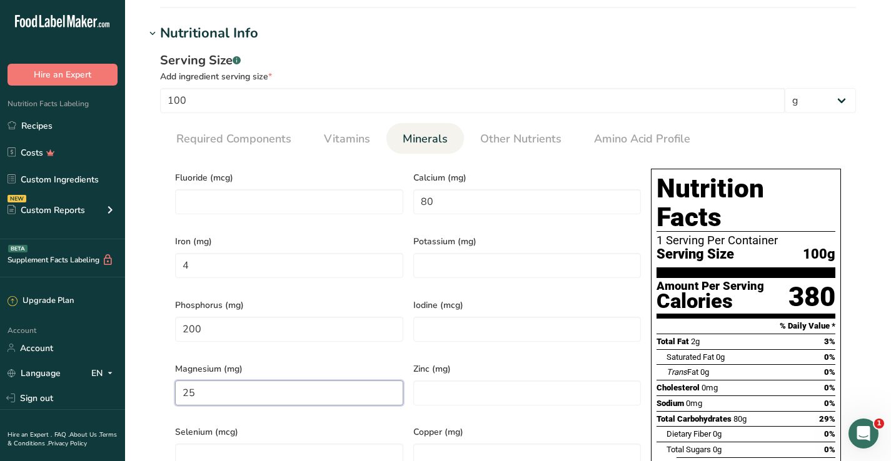
scroll to position [377, 0]
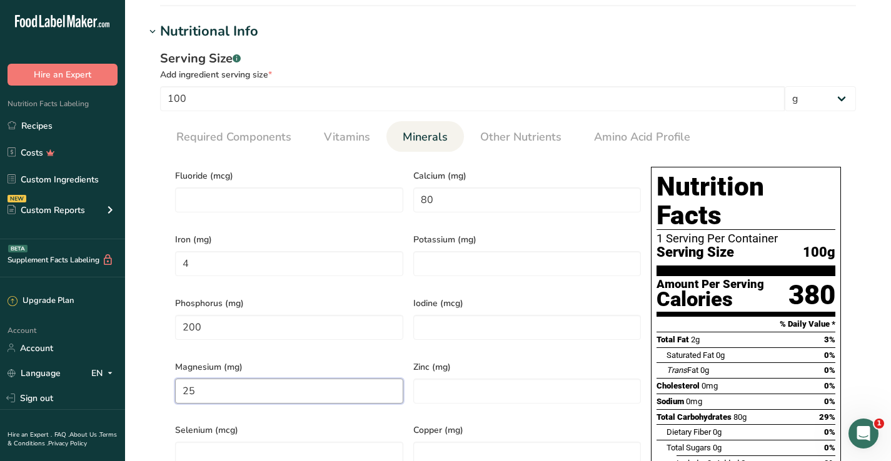
type input "25"
click at [446, 243] on div "Potassium (mg)" at bounding box center [527, 258] width 238 height 64
click at [452, 255] on input "number" at bounding box center [527, 263] width 228 height 25
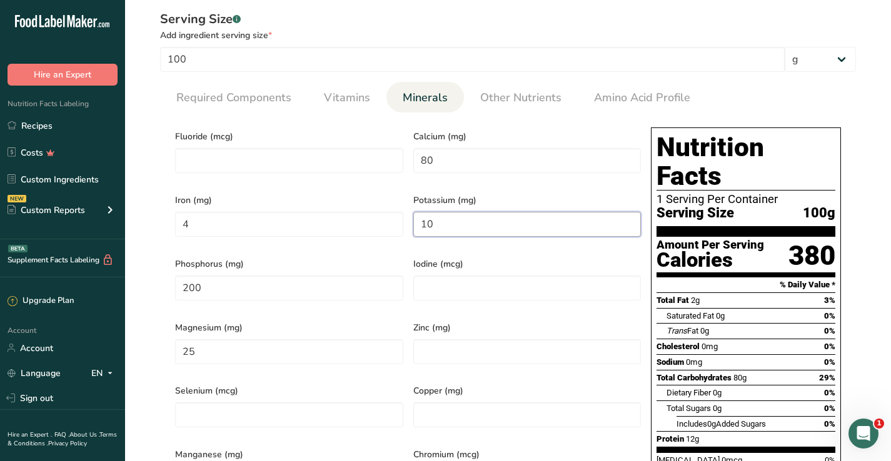
scroll to position [336, 0]
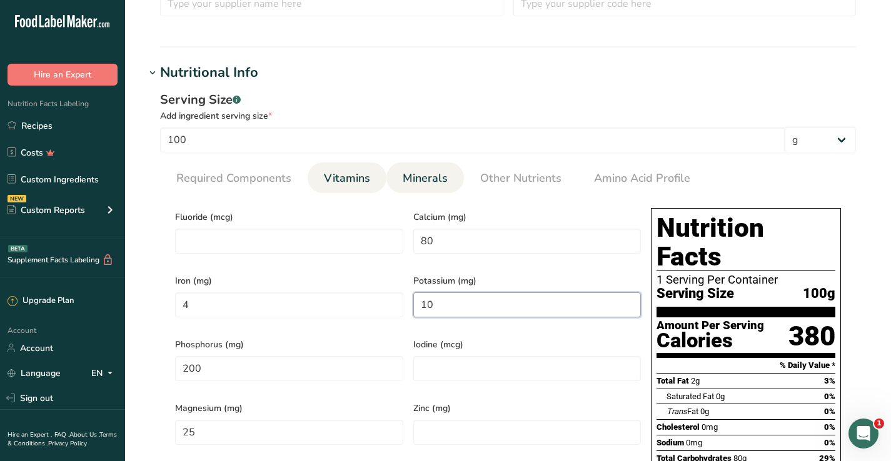
type input "10"
click at [343, 186] on span "Vitamins" at bounding box center [347, 178] width 46 height 17
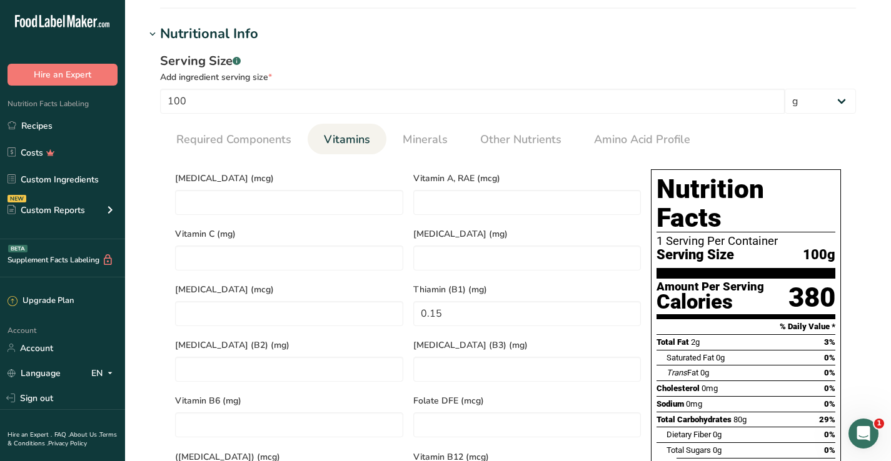
scroll to position [372, 0]
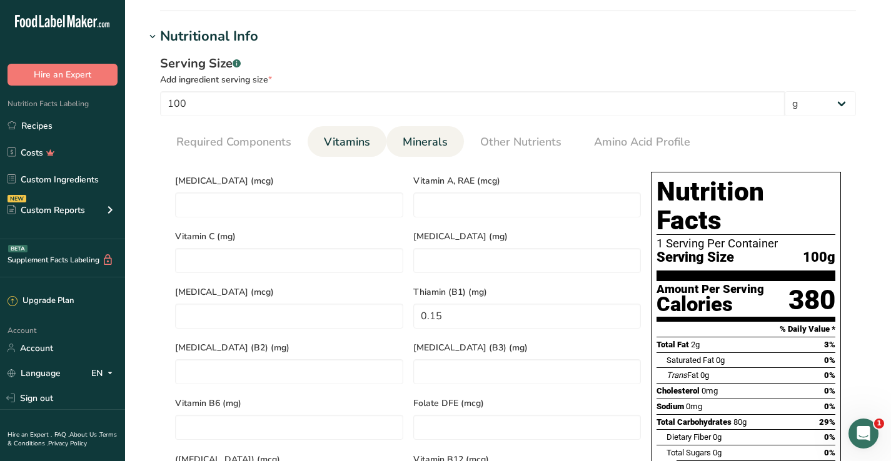
click at [429, 150] on span "Minerals" at bounding box center [425, 142] width 45 height 17
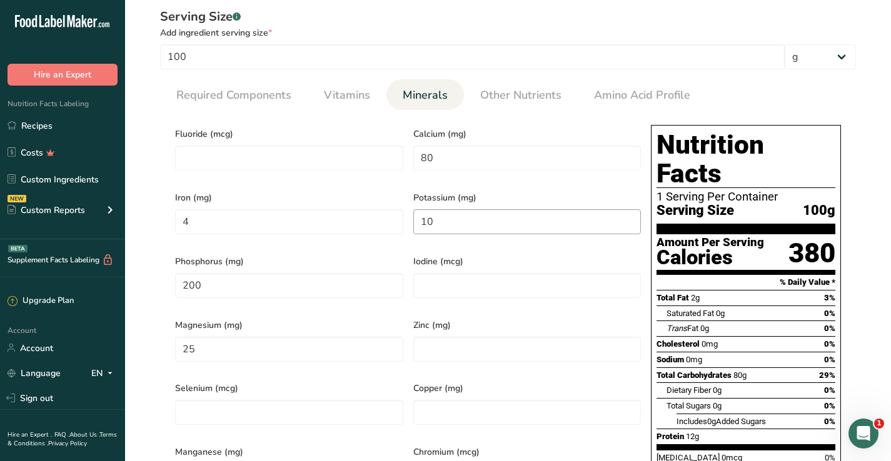
scroll to position [369, 0]
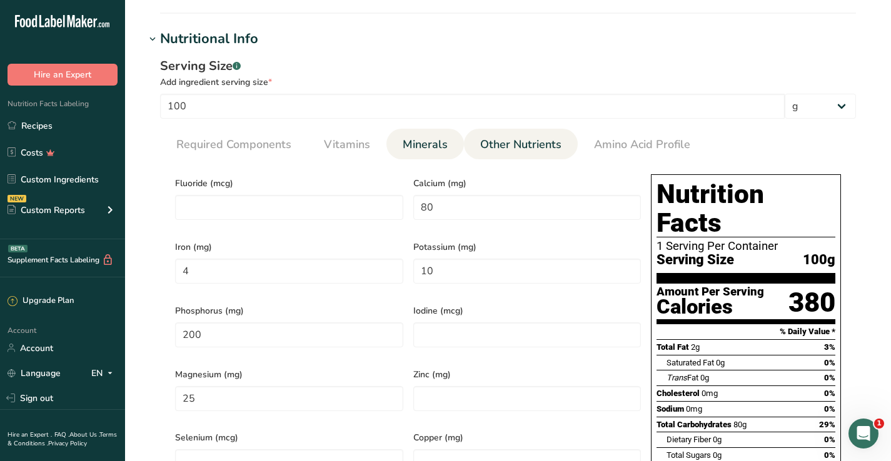
click at [491, 142] on span "Other Nutrients" at bounding box center [520, 144] width 81 height 17
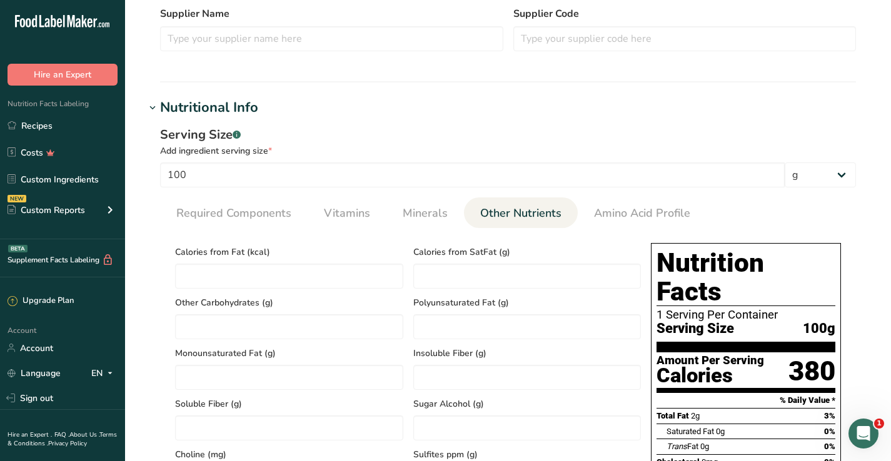
scroll to position [303, 0]
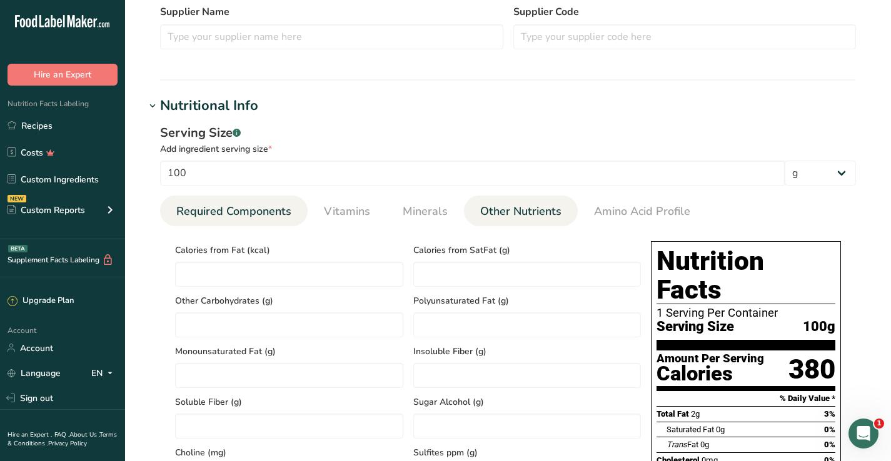
click at [199, 212] on span "Required Components" at bounding box center [233, 211] width 115 height 17
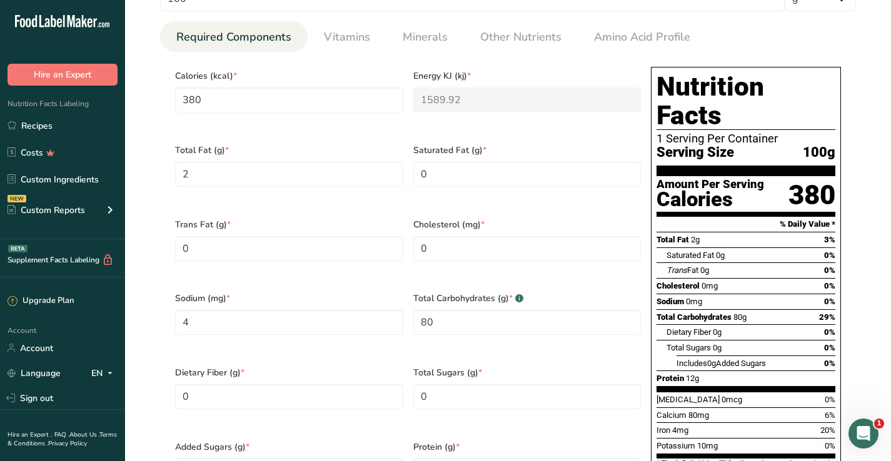
scroll to position [501, 0]
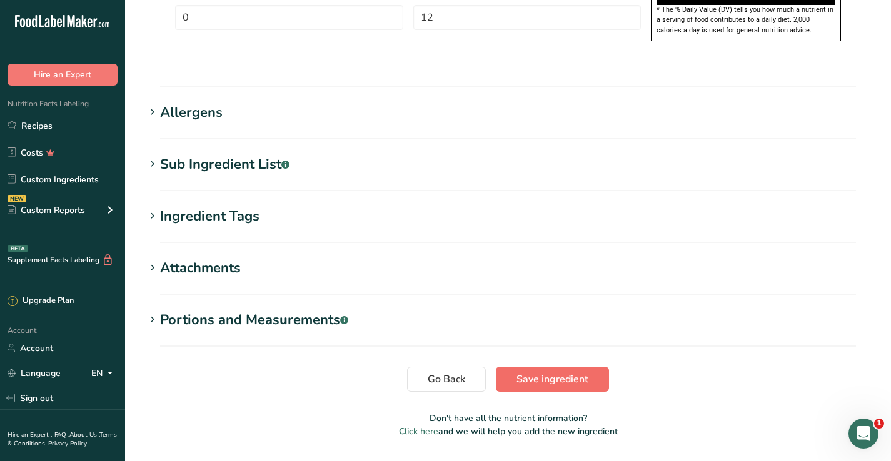
click at [563, 372] on span "Save ingredient" at bounding box center [552, 379] width 72 height 15
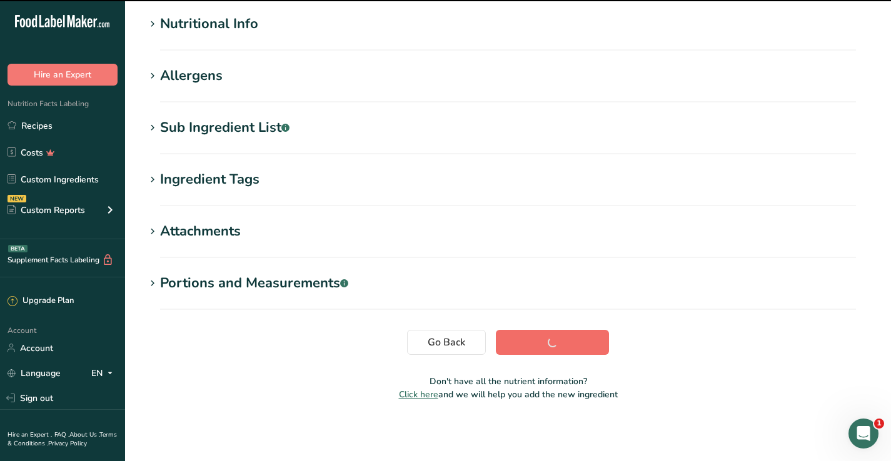
scroll to position [148, 0]
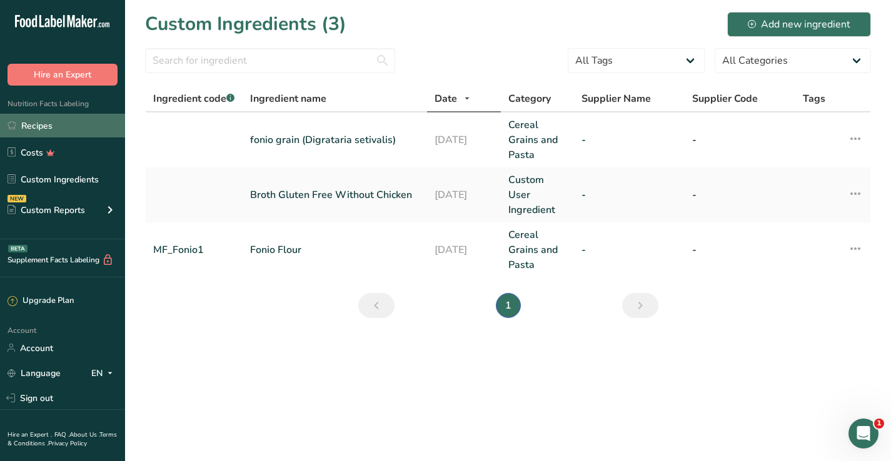
click at [43, 129] on link "Recipes" at bounding box center [62, 126] width 125 height 24
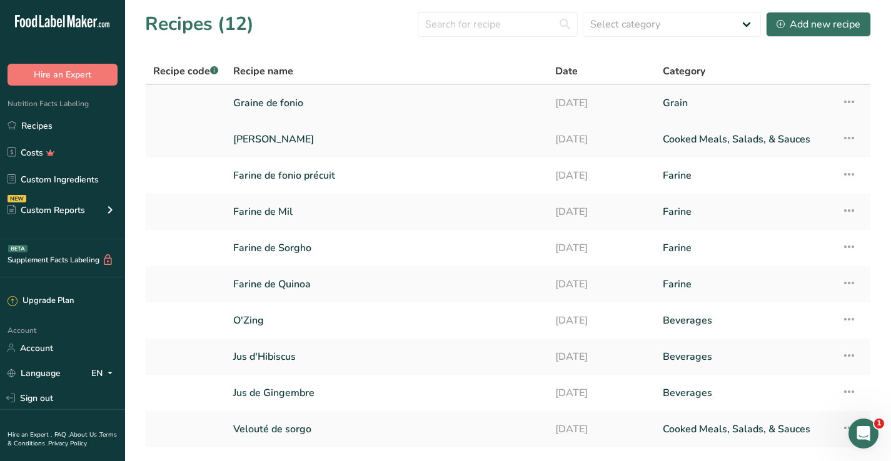
click at [274, 102] on link "Graine de fonio" at bounding box center [386, 103] width 307 height 26
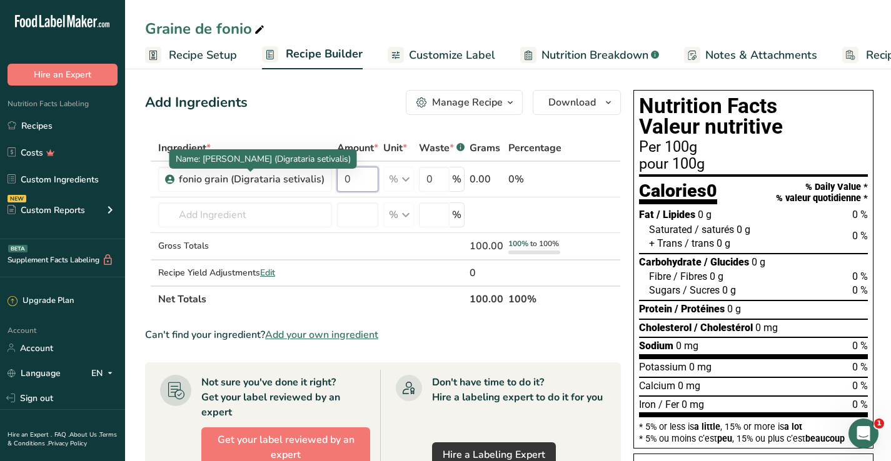
drag, startPoint x: 370, startPoint y: 179, endPoint x: 299, endPoint y: 168, distance: 71.6
click at [299, 168] on body ".a-20{fill:#fff;} Hire an Expert Nutrition Facts Labeling Recipes Costs Custom …" at bounding box center [445, 409] width 891 height 818
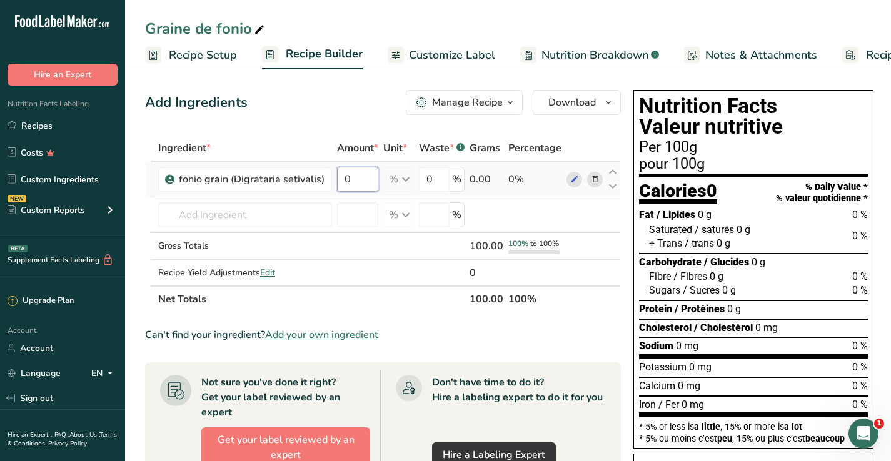
drag, startPoint x: 350, startPoint y: 184, endPoint x: 335, endPoint y: 184, distance: 15.0
click at [337, 184] on input "0" at bounding box center [357, 179] width 41 height 25
type input "100"
click at [297, 224] on div "Ingredient * Amount * Unit * Waste * .a-a{fill:#347362;}.b-a{fill:#fff;} Grams …" at bounding box center [383, 224] width 476 height 178
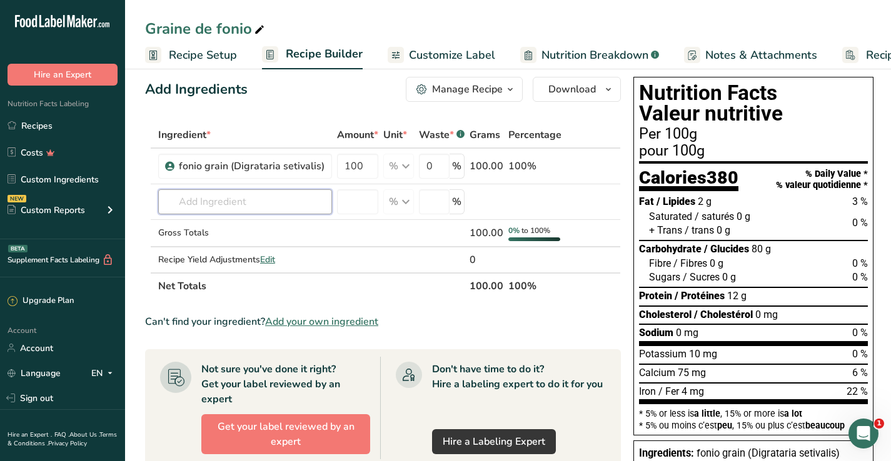
scroll to position [15, 0]
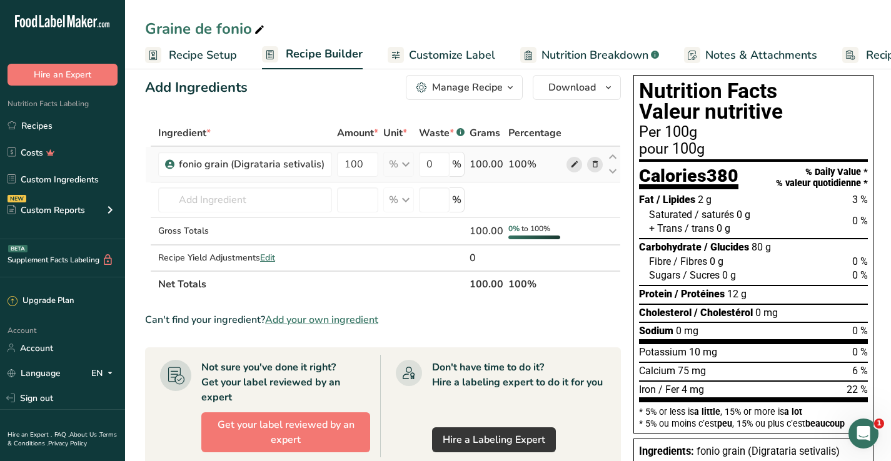
click at [570, 164] on icon at bounding box center [574, 164] width 9 height 13
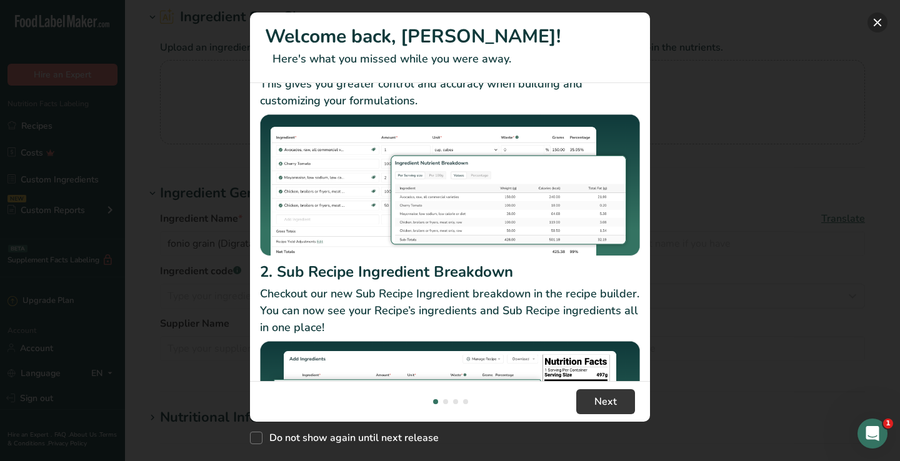
click at [874, 24] on button "New Features" at bounding box center [878, 23] width 20 height 20
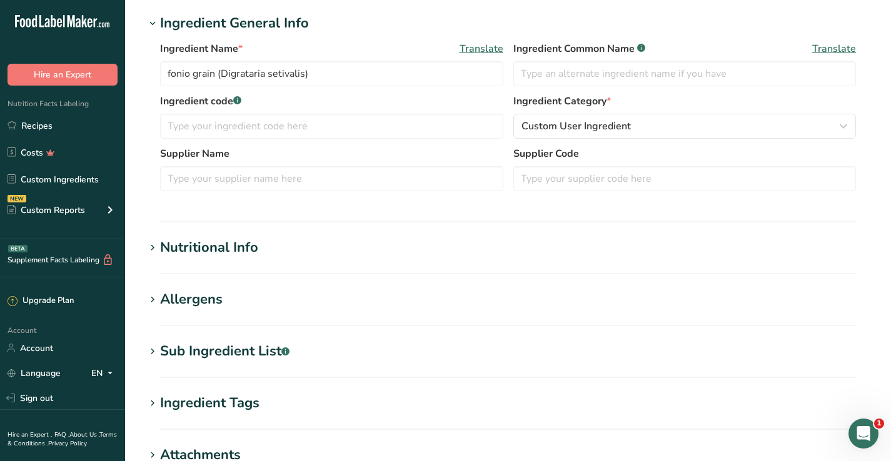
scroll to position [296, 0]
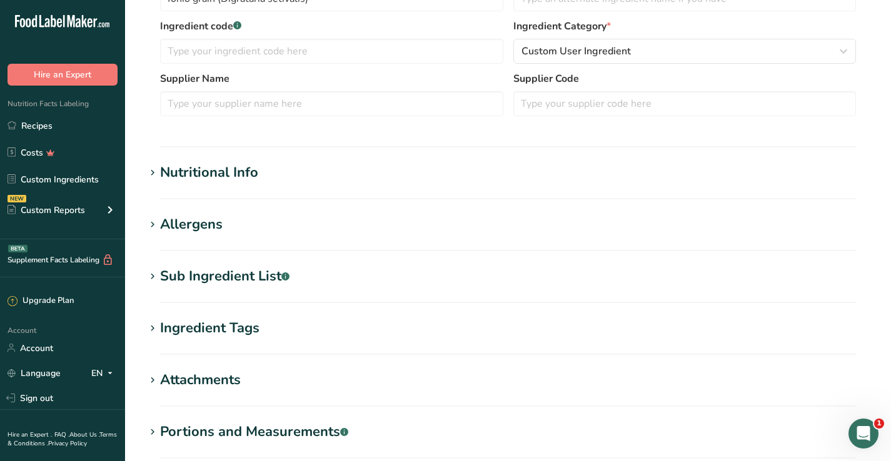
click at [159, 177] on span at bounding box center [152, 173] width 15 height 15
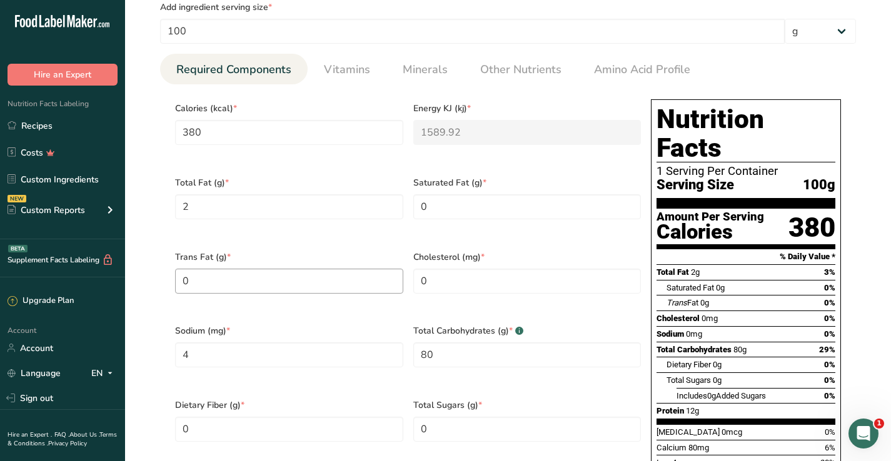
scroll to position [482, 0]
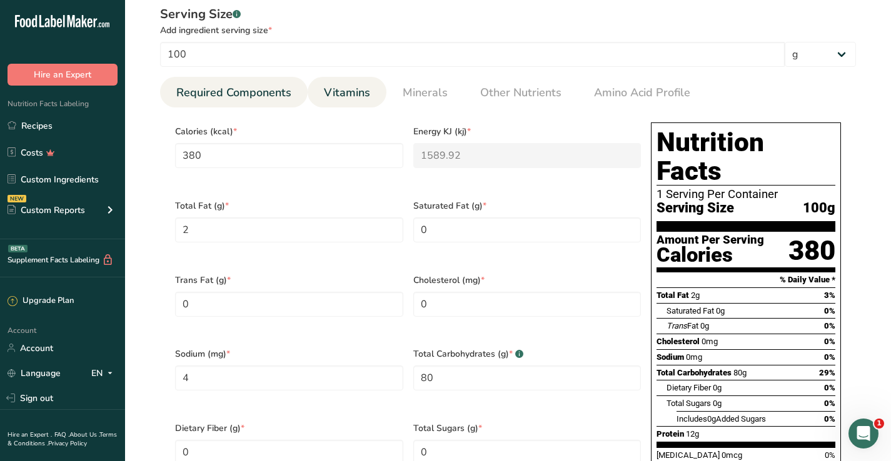
click at [347, 95] on span "Vitamins" at bounding box center [347, 92] width 46 height 17
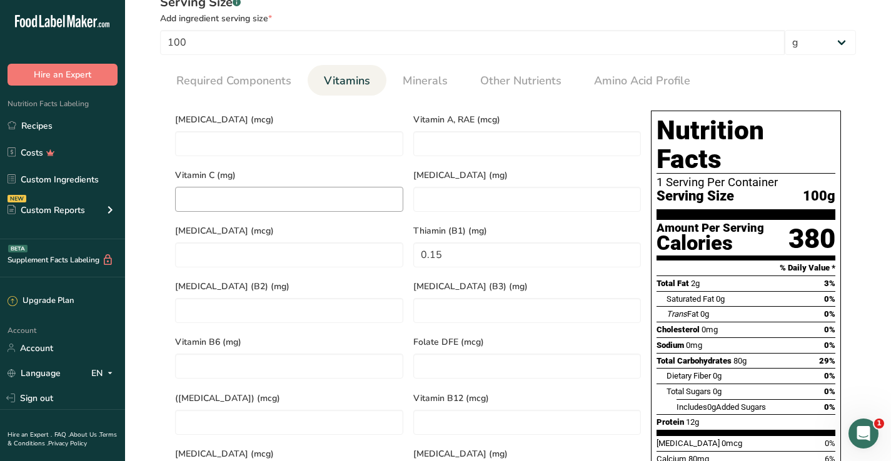
scroll to position [496, 0]
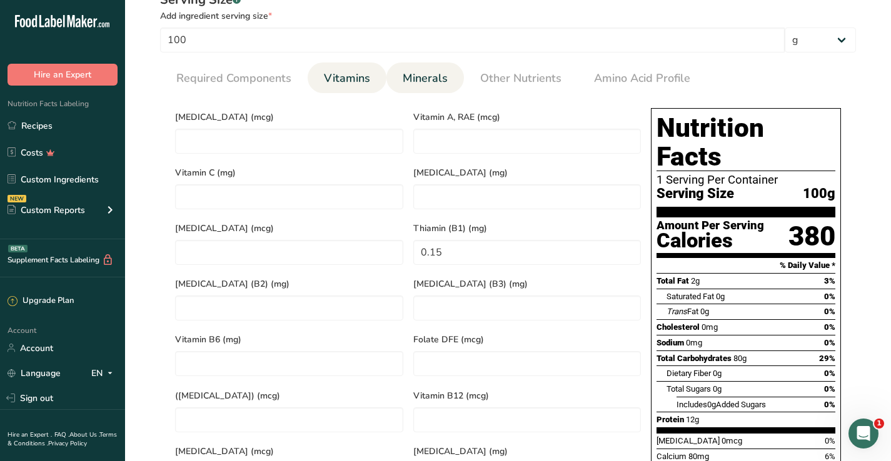
click at [433, 86] on span "Minerals" at bounding box center [425, 78] width 45 height 17
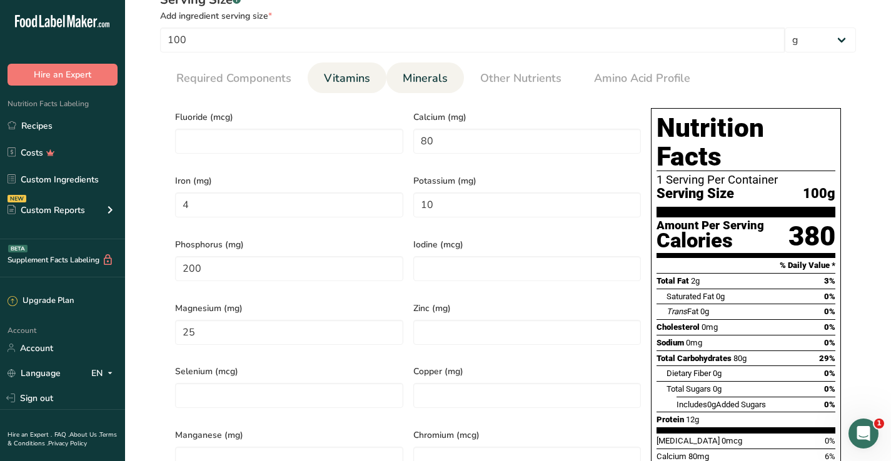
click at [326, 76] on span "Vitamins" at bounding box center [347, 78] width 46 height 17
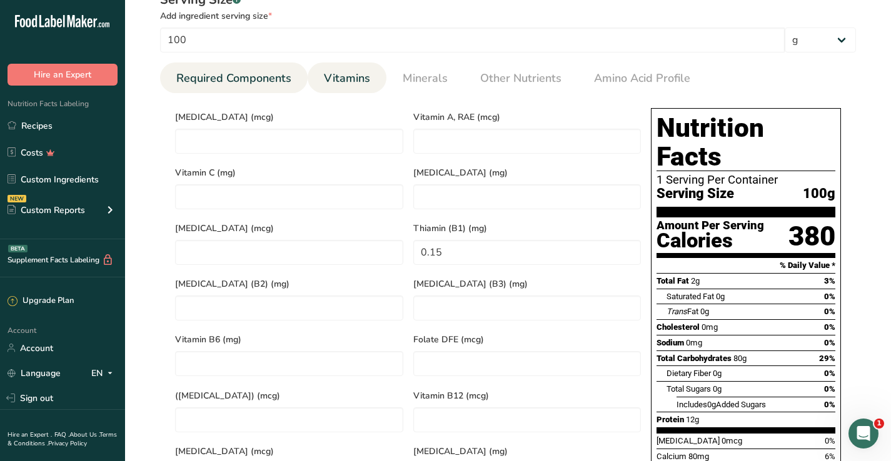
click at [265, 82] on span "Required Components" at bounding box center [233, 78] width 115 height 17
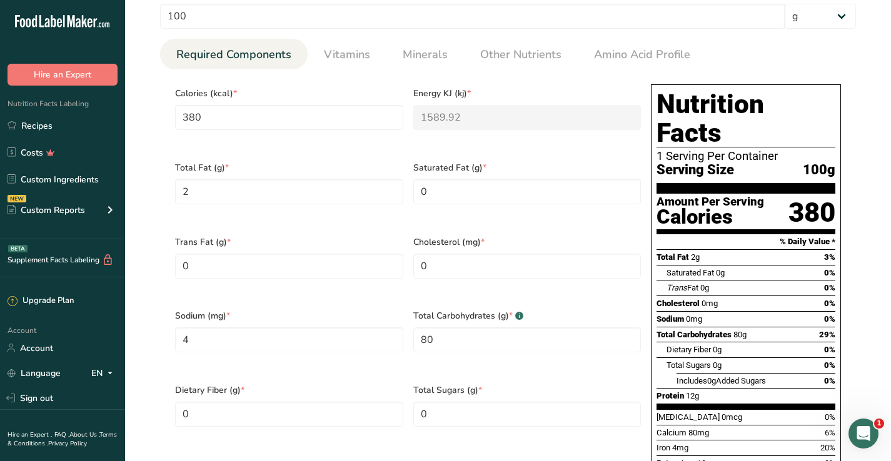
scroll to position [511, 0]
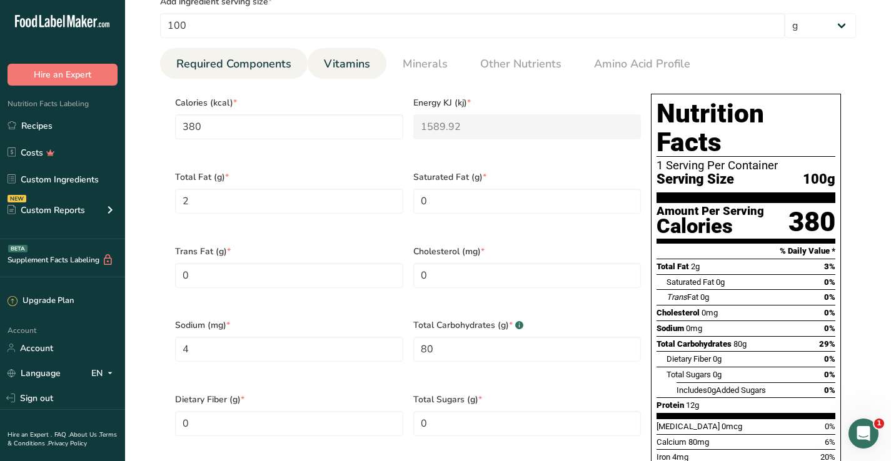
click at [328, 77] on link "Vitamins" at bounding box center [347, 64] width 56 height 32
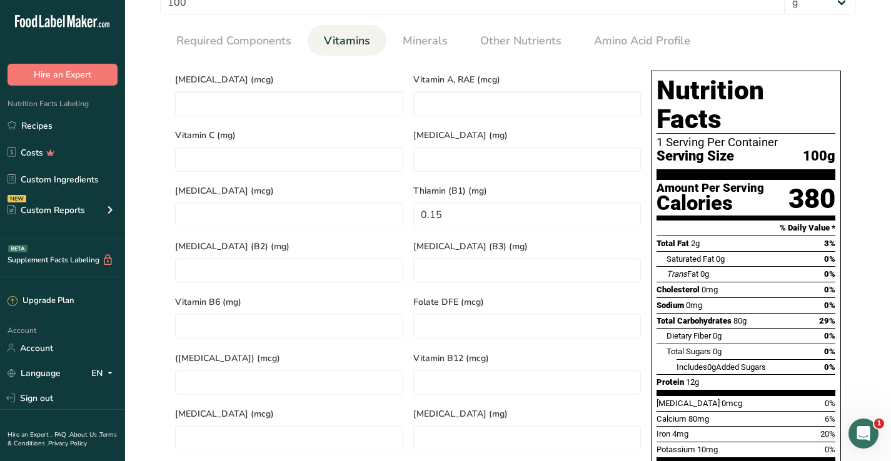
scroll to position [518, 0]
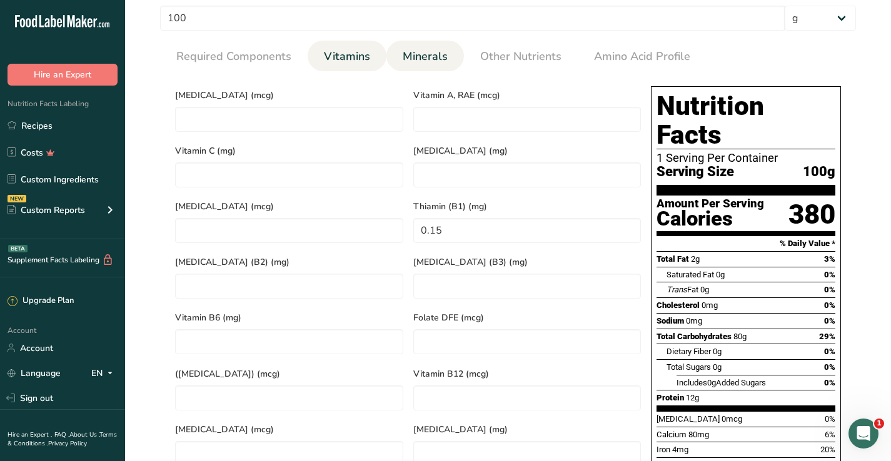
click at [415, 65] on link "Minerals" at bounding box center [425, 57] width 55 height 32
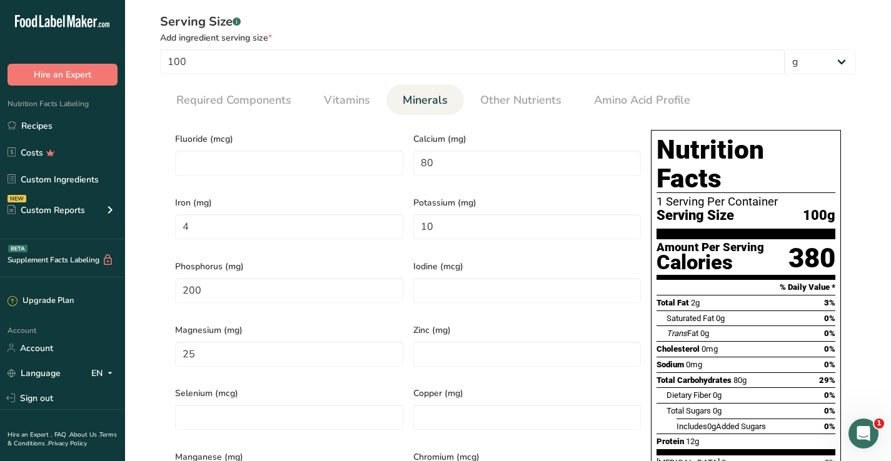
scroll to position [473, 0]
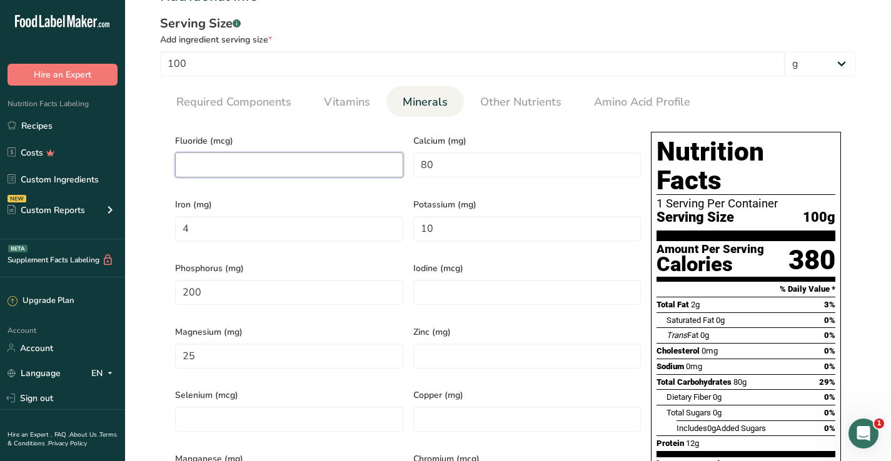
click at [278, 175] on input "number" at bounding box center [289, 165] width 228 height 25
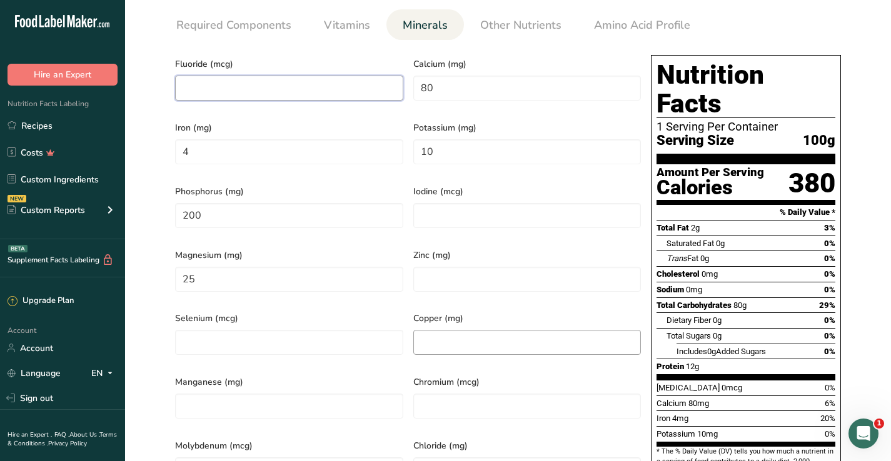
scroll to position [203, 0]
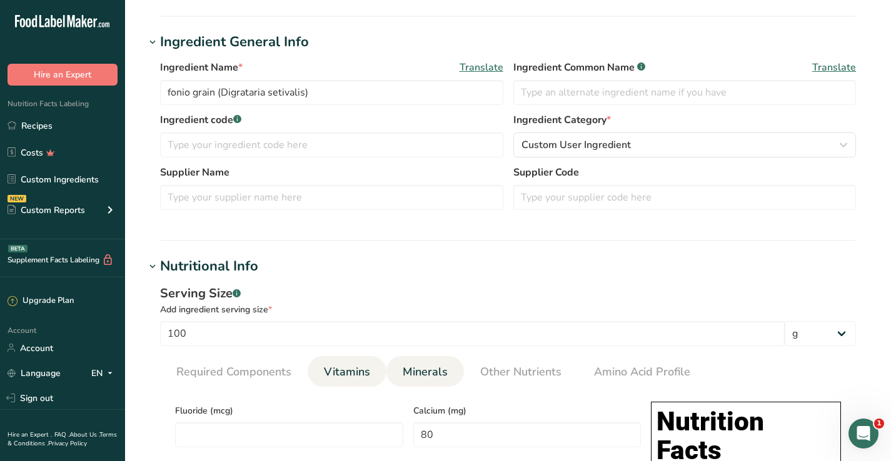
click at [356, 371] on span "Vitamins" at bounding box center [347, 372] width 46 height 17
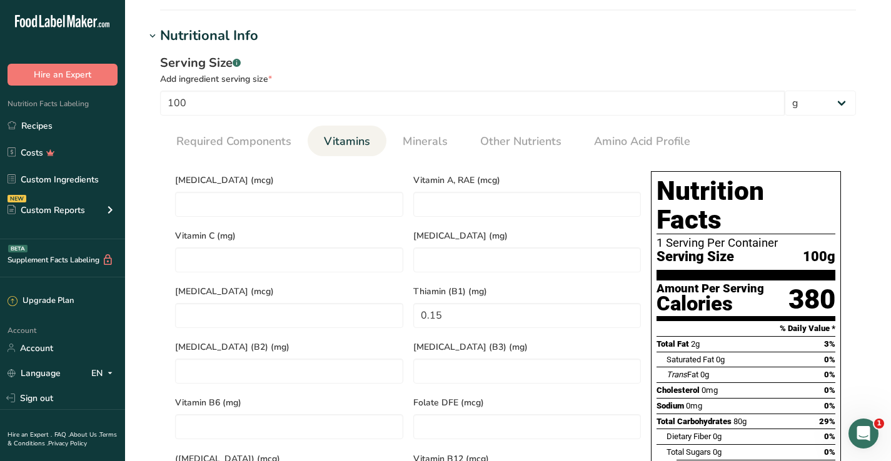
scroll to position [436, 0]
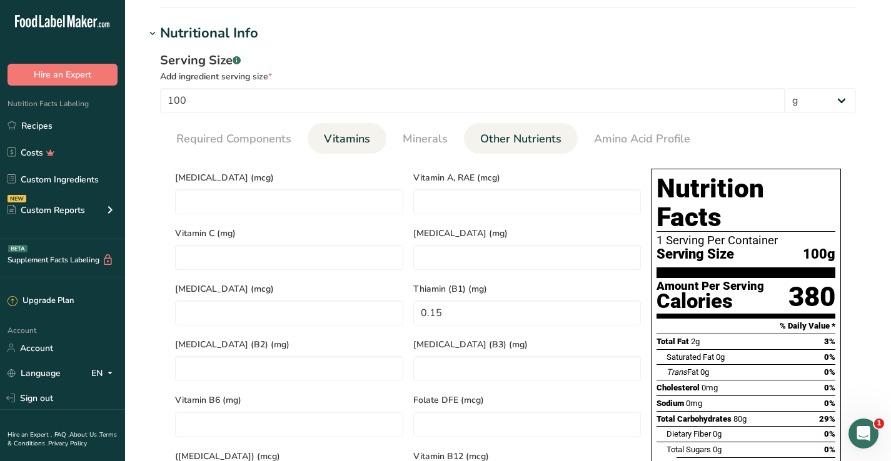
click at [509, 140] on span "Other Nutrients" at bounding box center [520, 139] width 81 height 17
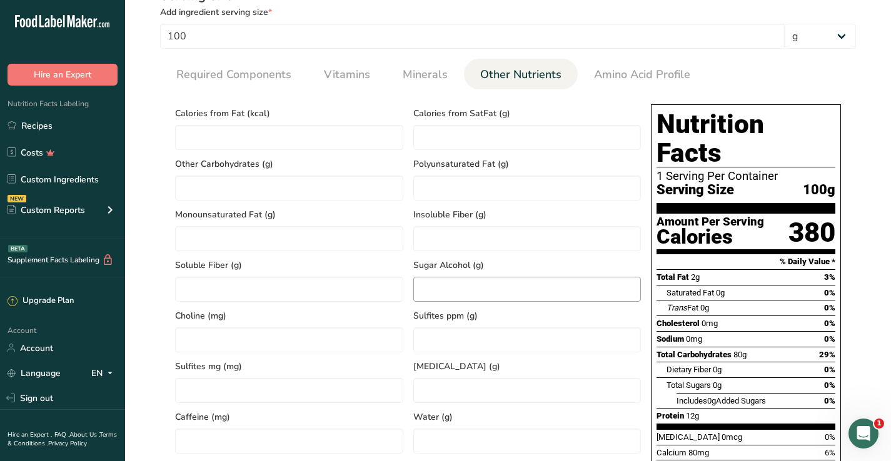
scroll to position [495, 0]
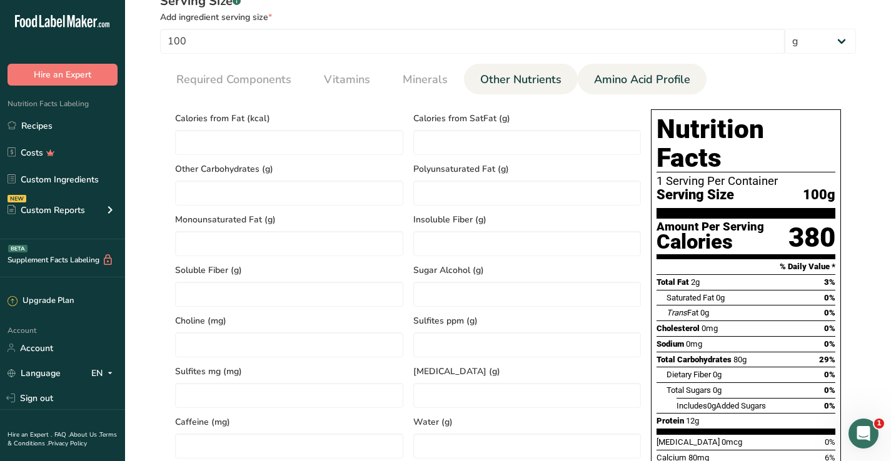
click at [647, 81] on span "Amino Acid Profile" at bounding box center [642, 79] width 96 height 17
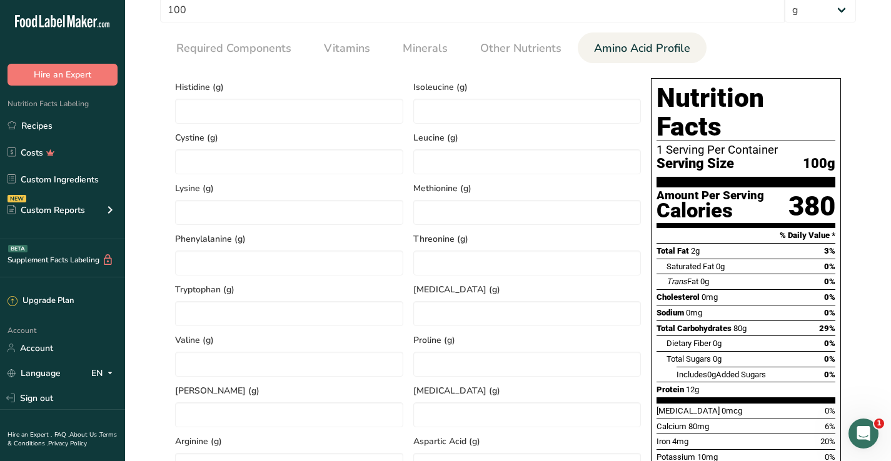
scroll to position [421, 0]
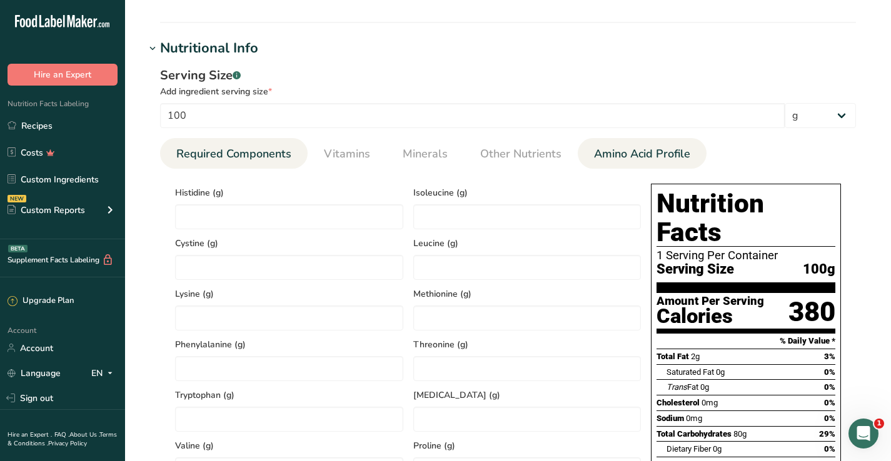
click at [278, 163] on link "Required Components" at bounding box center [233, 154] width 125 height 32
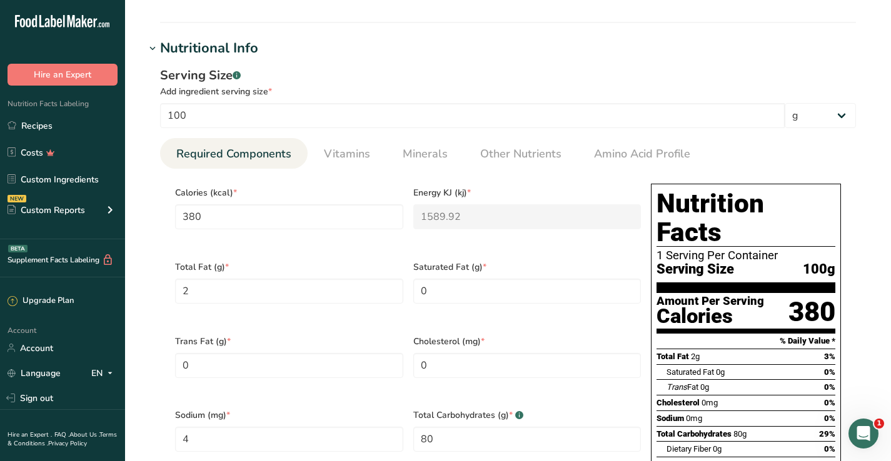
click at [263, 154] on span "Required Components" at bounding box center [233, 154] width 115 height 17
click at [347, 159] on span "Vitamins" at bounding box center [347, 154] width 46 height 17
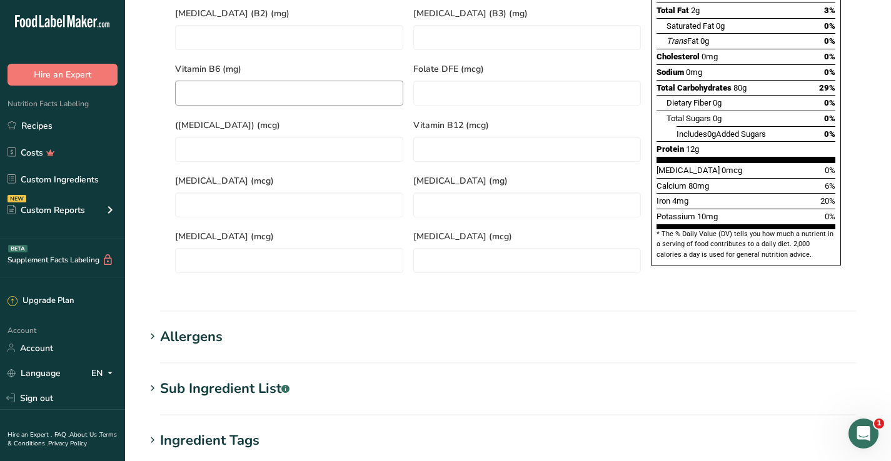
scroll to position [819, 0]
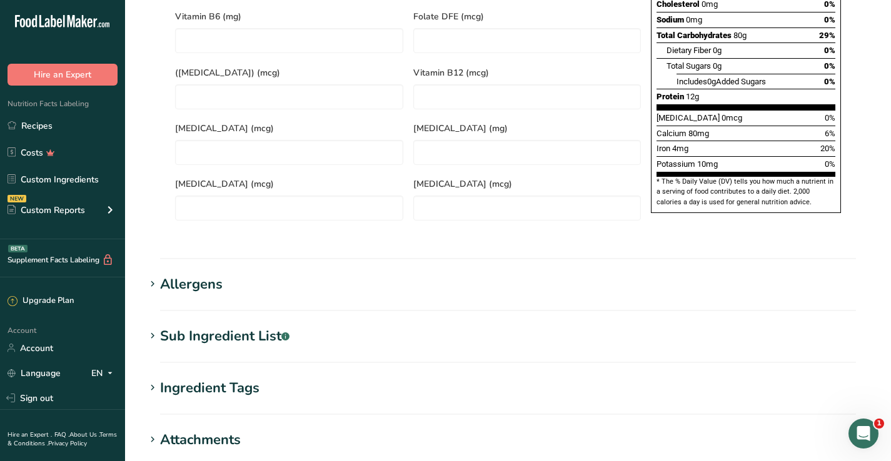
click at [164, 274] on div "Allergens" at bounding box center [191, 284] width 63 height 21
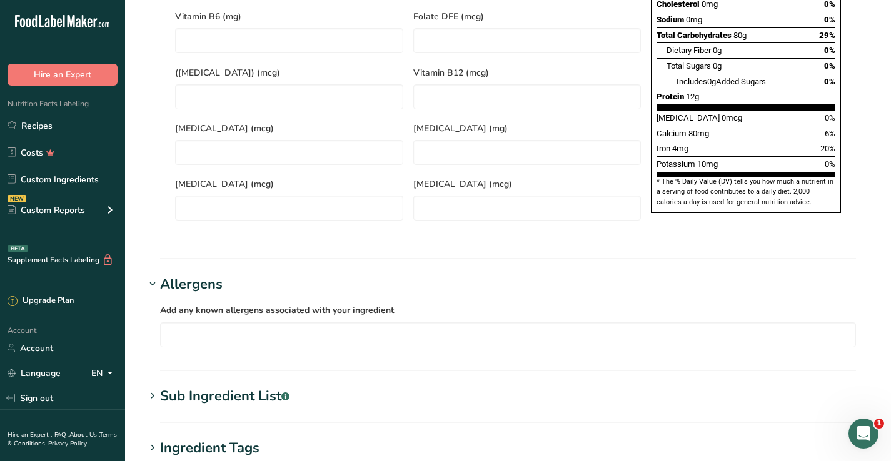
scroll to position [936, 0]
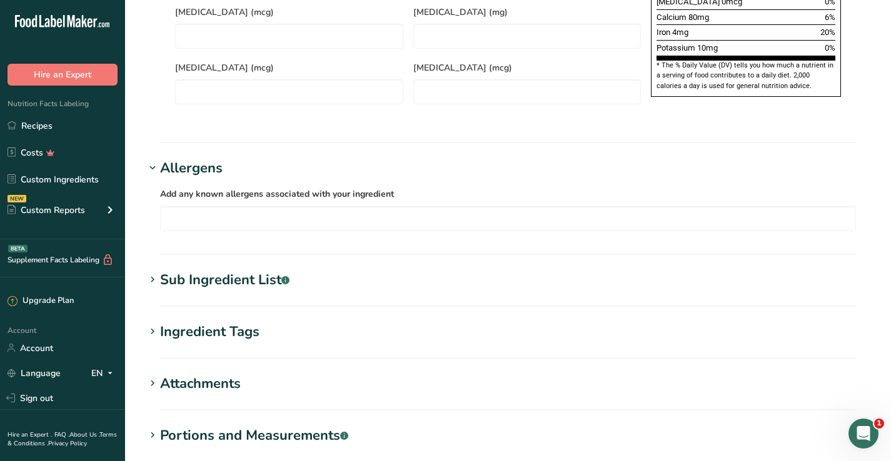
click at [154, 271] on icon at bounding box center [152, 280] width 11 height 18
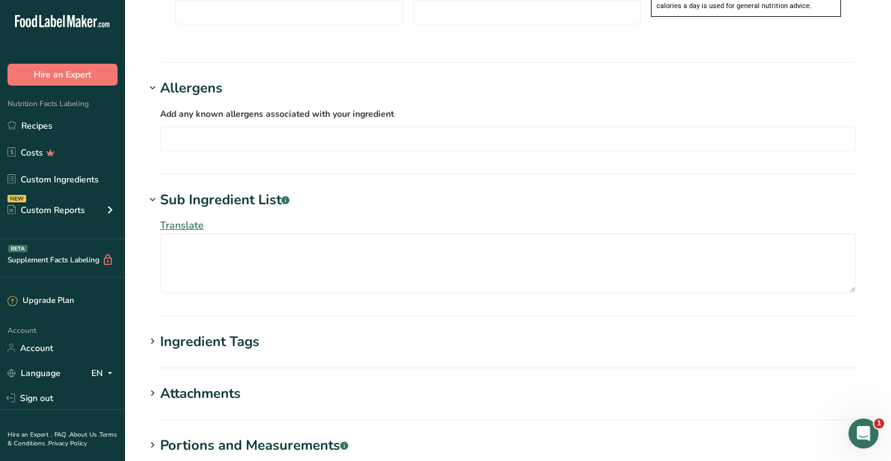
scroll to position [1043, 0]
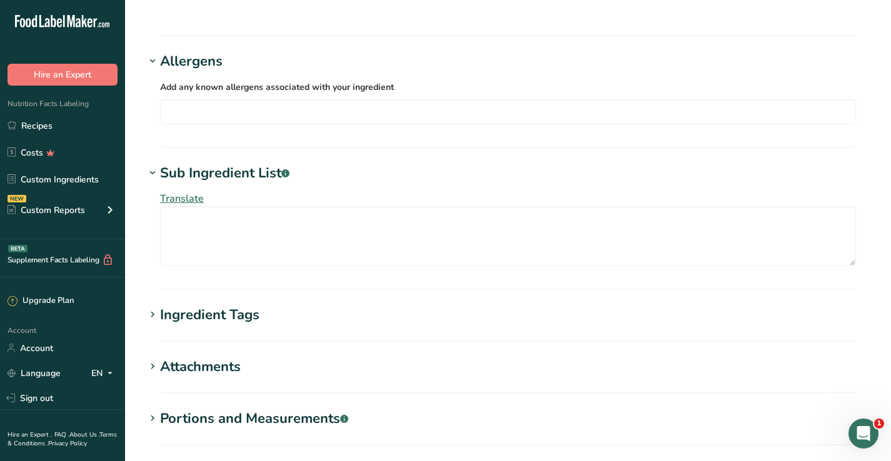
click at [156, 306] on icon at bounding box center [152, 315] width 11 height 18
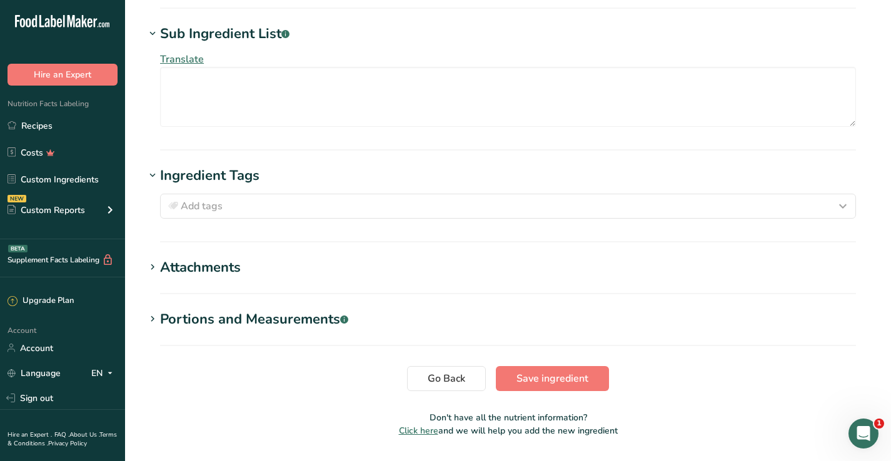
scroll to position [1181, 0]
click at [154, 259] on icon at bounding box center [152, 268] width 11 height 18
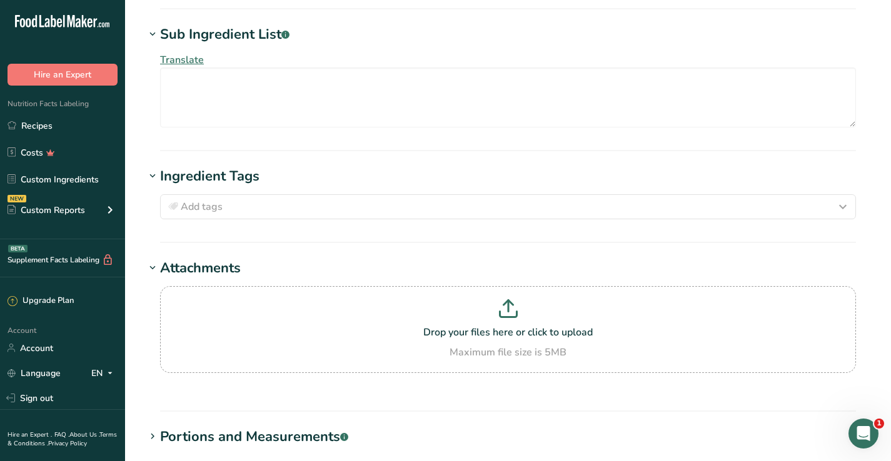
click at [158, 429] on span at bounding box center [152, 436] width 15 height 15
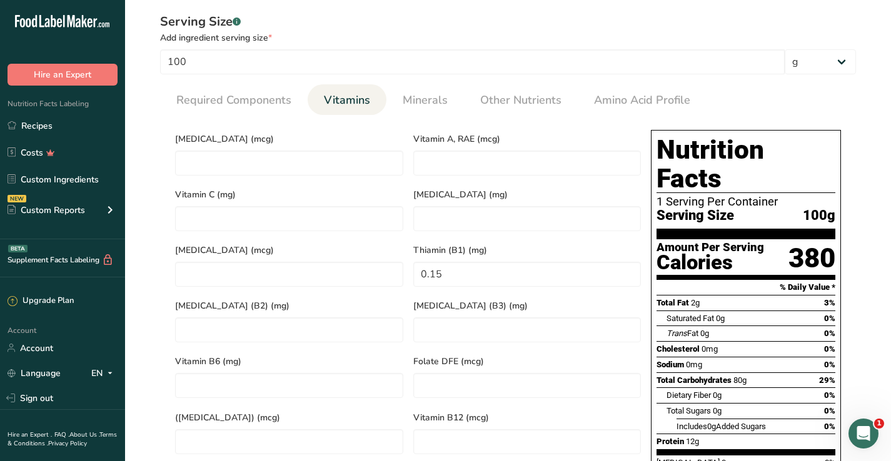
scroll to position [469, 0]
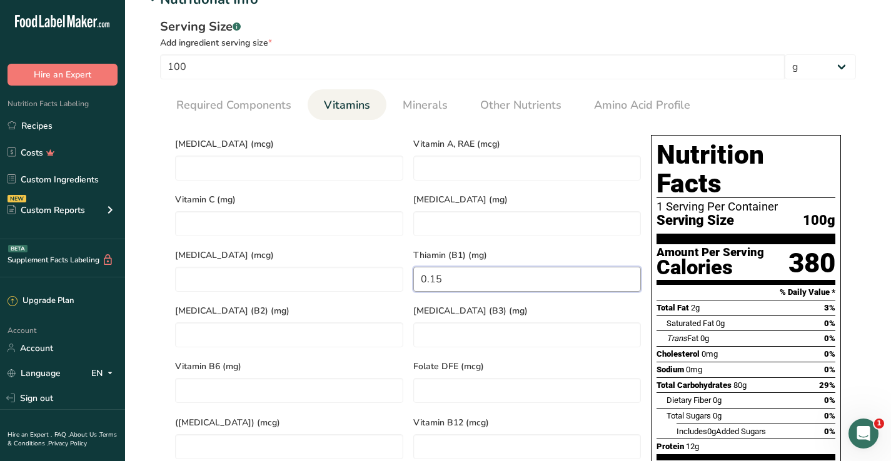
drag, startPoint x: 433, startPoint y: 269, endPoint x: 452, endPoint y: 269, distance: 18.8
click at [452, 269] on \(B1\) "0.15" at bounding box center [527, 279] width 228 height 25
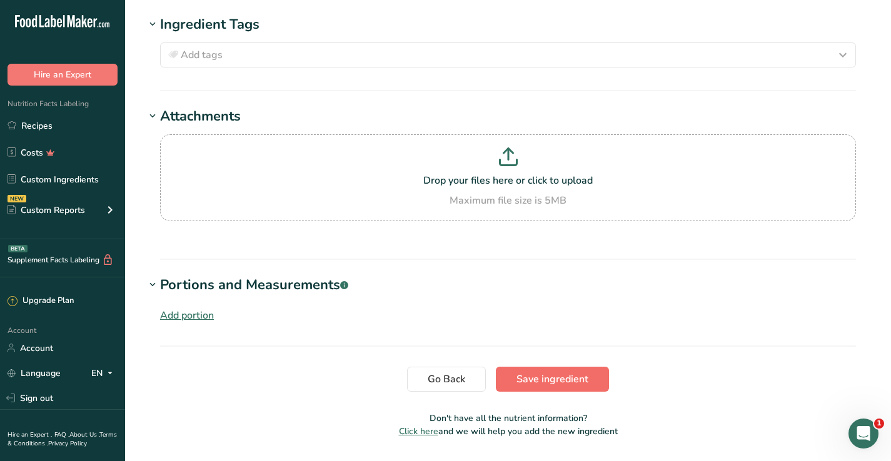
type \(B1\) "0.3"
click at [535, 372] on span "Save ingredient" at bounding box center [552, 379] width 72 height 15
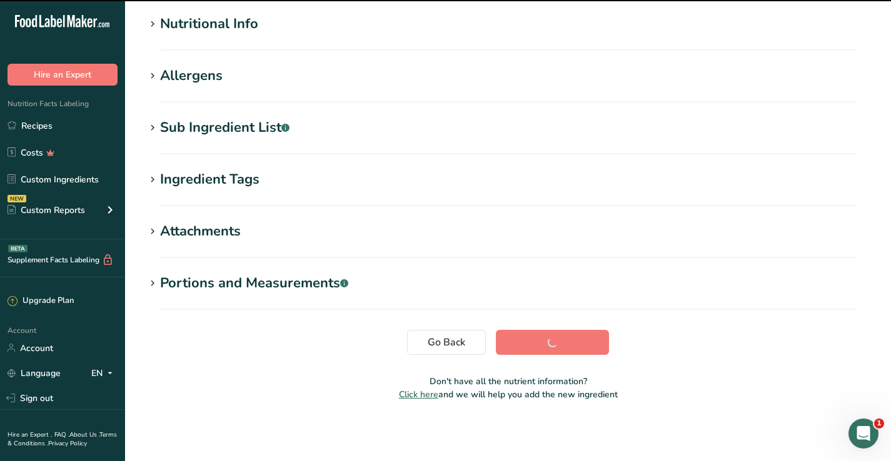
scroll to position [148, 0]
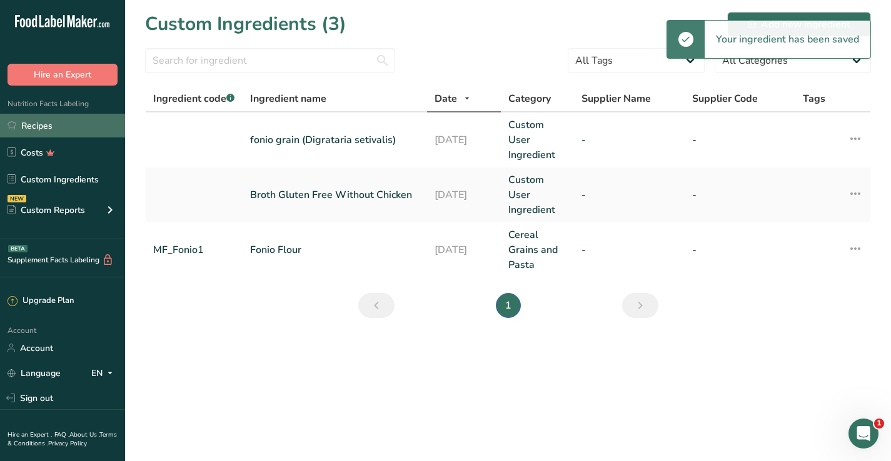
click at [54, 127] on link "Recipes" at bounding box center [62, 126] width 125 height 24
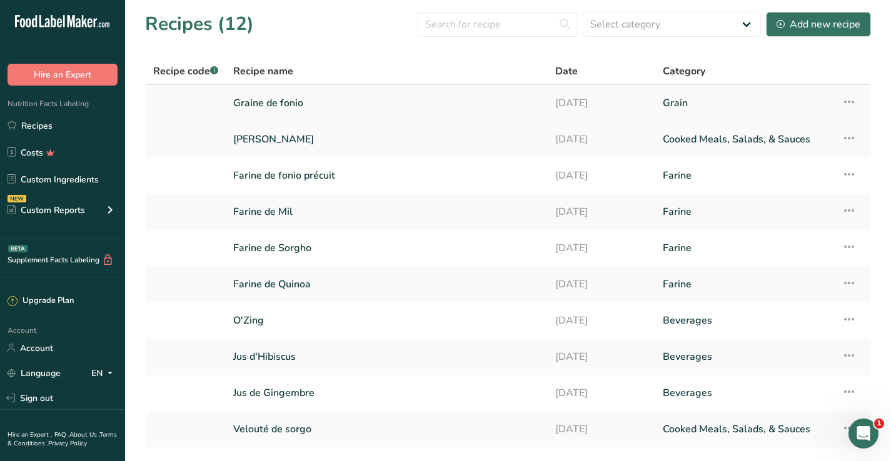
click at [274, 106] on link "Graine de fonio" at bounding box center [386, 103] width 307 height 26
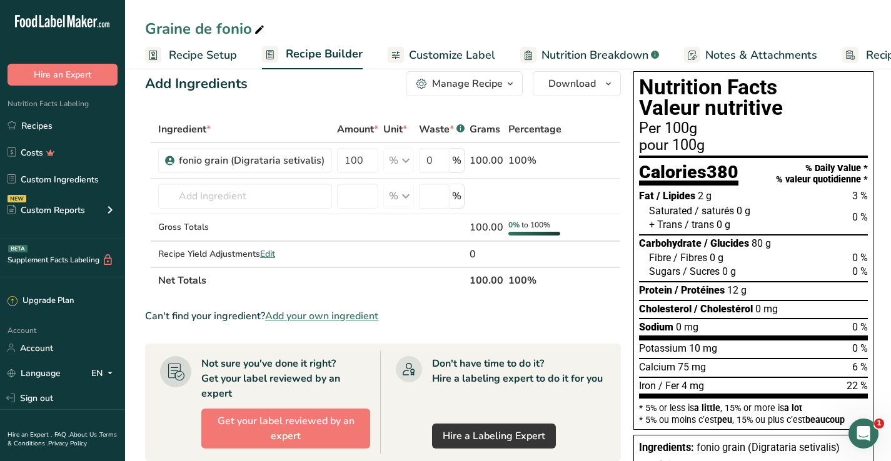
scroll to position [20, 0]
